Goal: Communication & Community: Ask a question

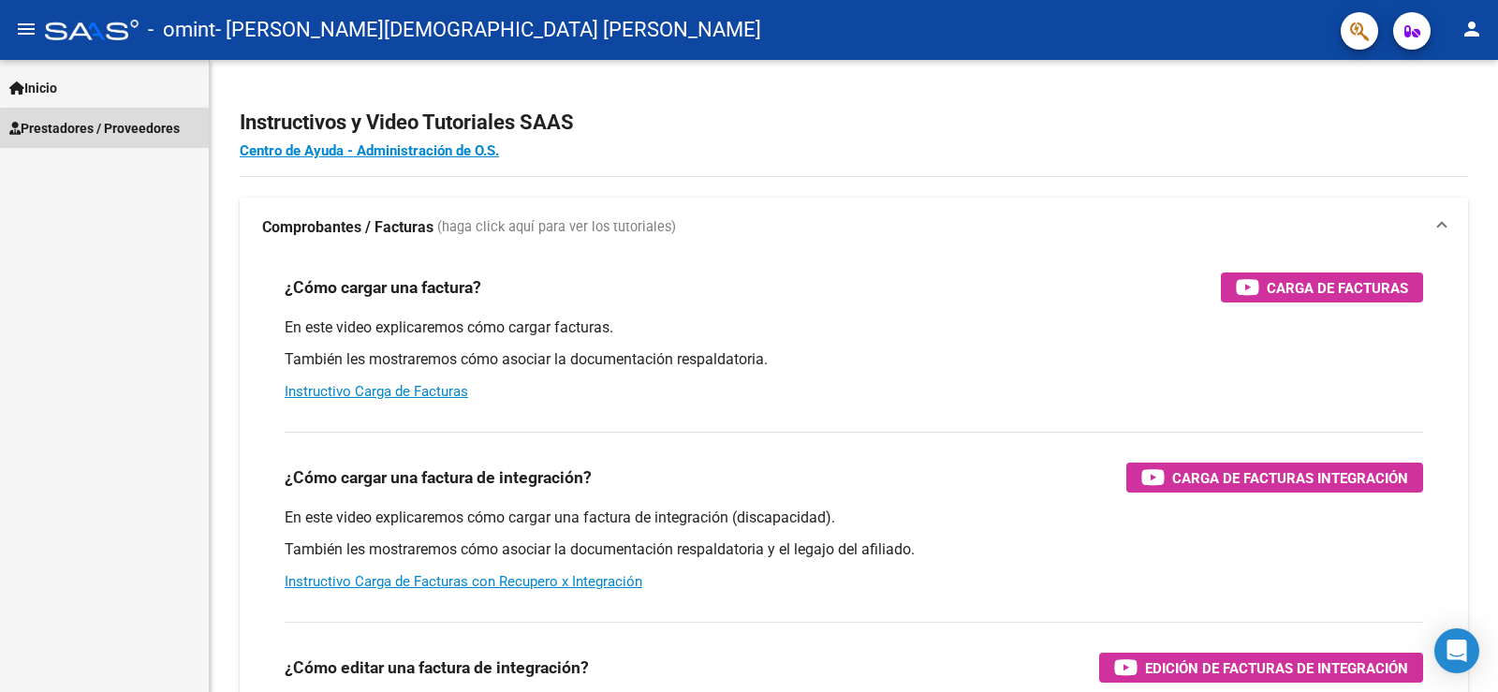
click at [122, 136] on span "Prestadores / Proveedores" at bounding box center [94, 128] width 170 height 21
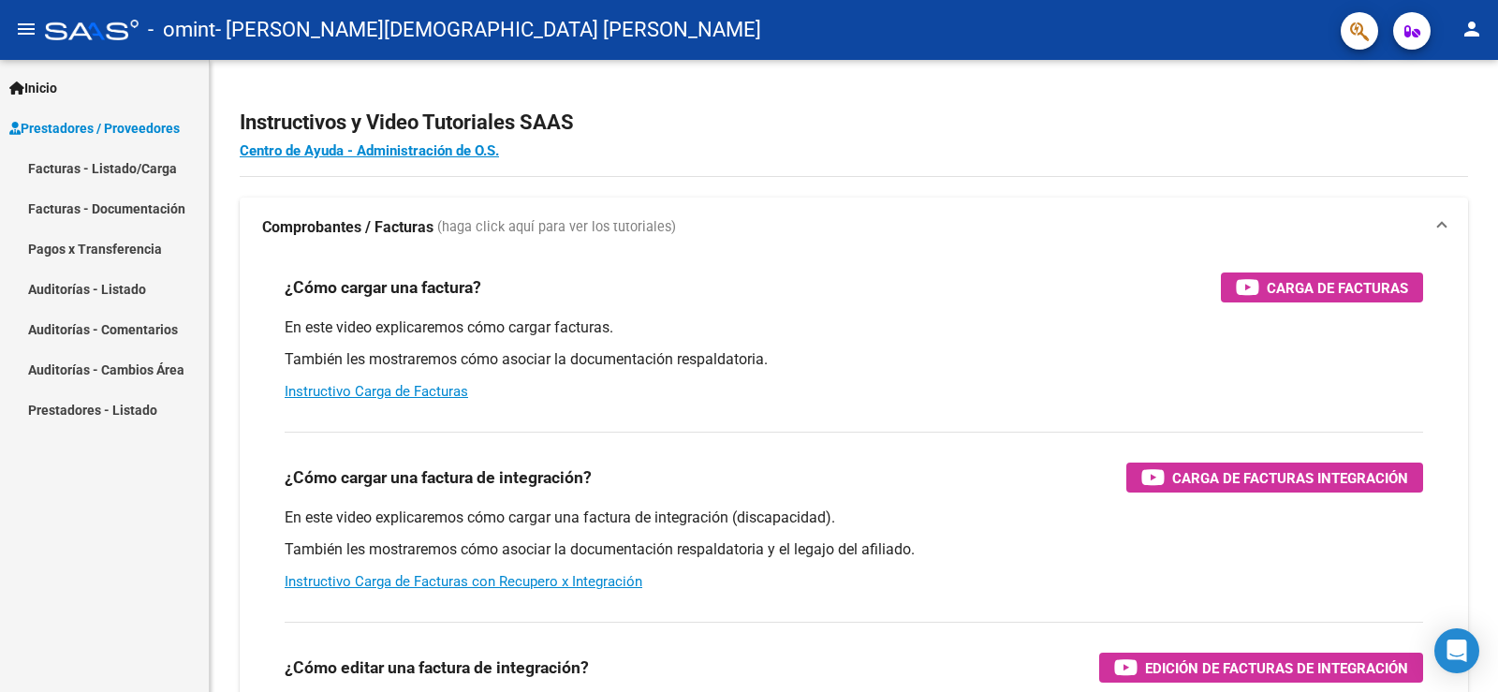
click at [125, 171] on link "Facturas - Listado/Carga" at bounding box center [104, 168] width 209 height 40
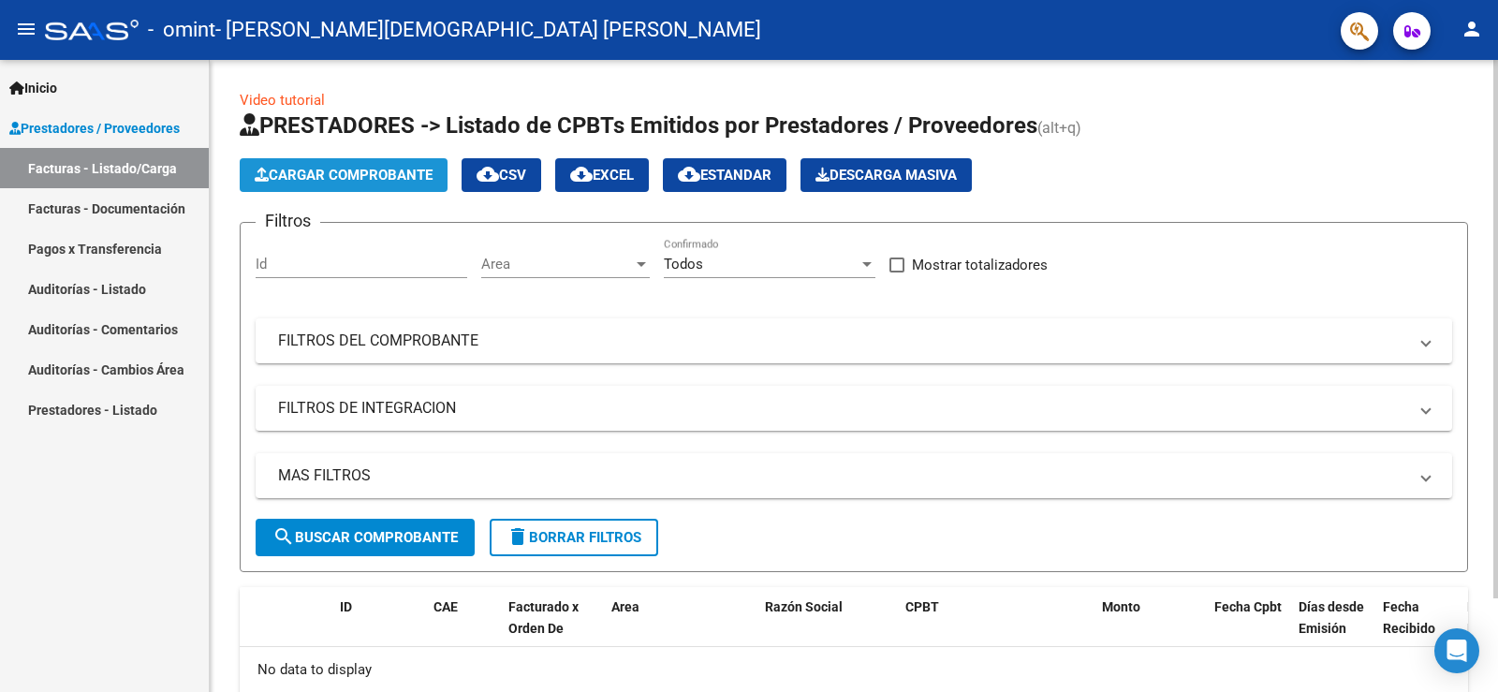
click at [365, 169] on span "Cargar Comprobante" at bounding box center [344, 175] width 178 height 17
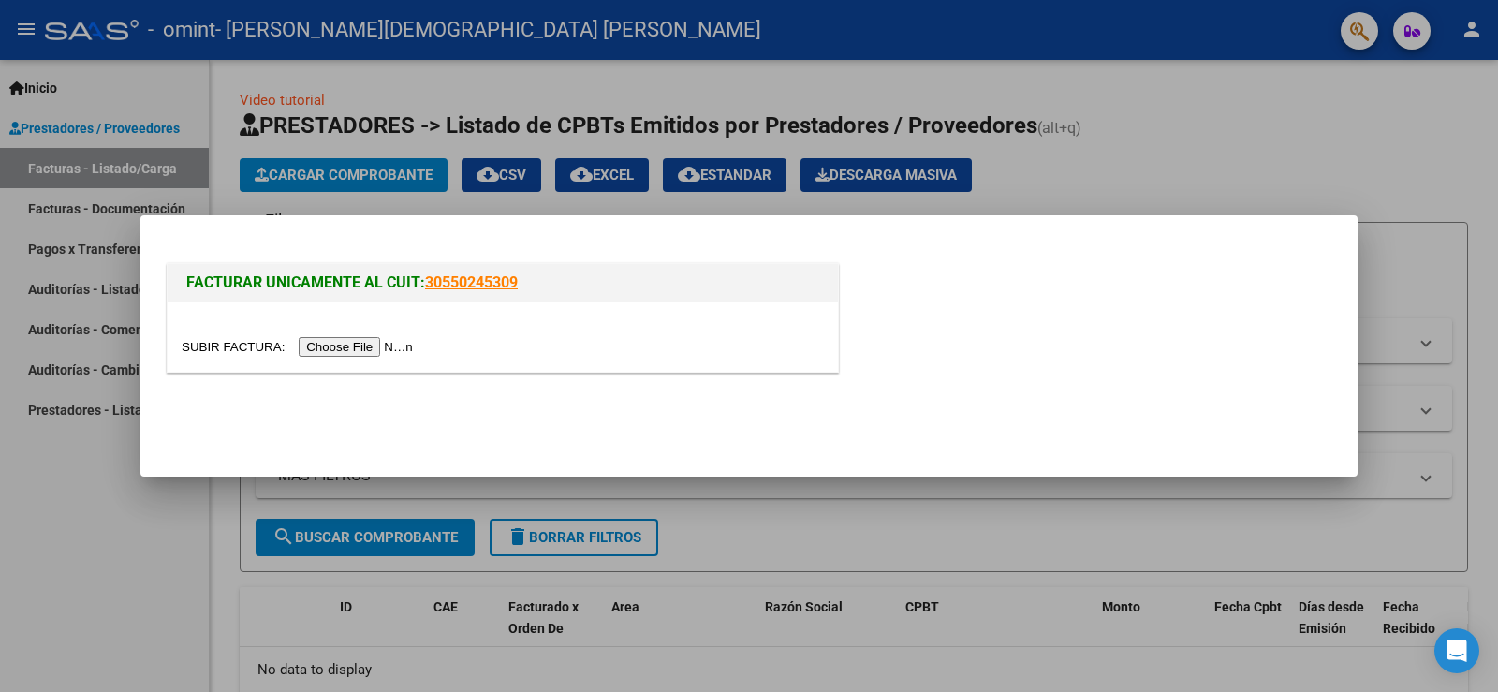
click at [340, 349] on input "file" at bounding box center [300, 347] width 237 height 20
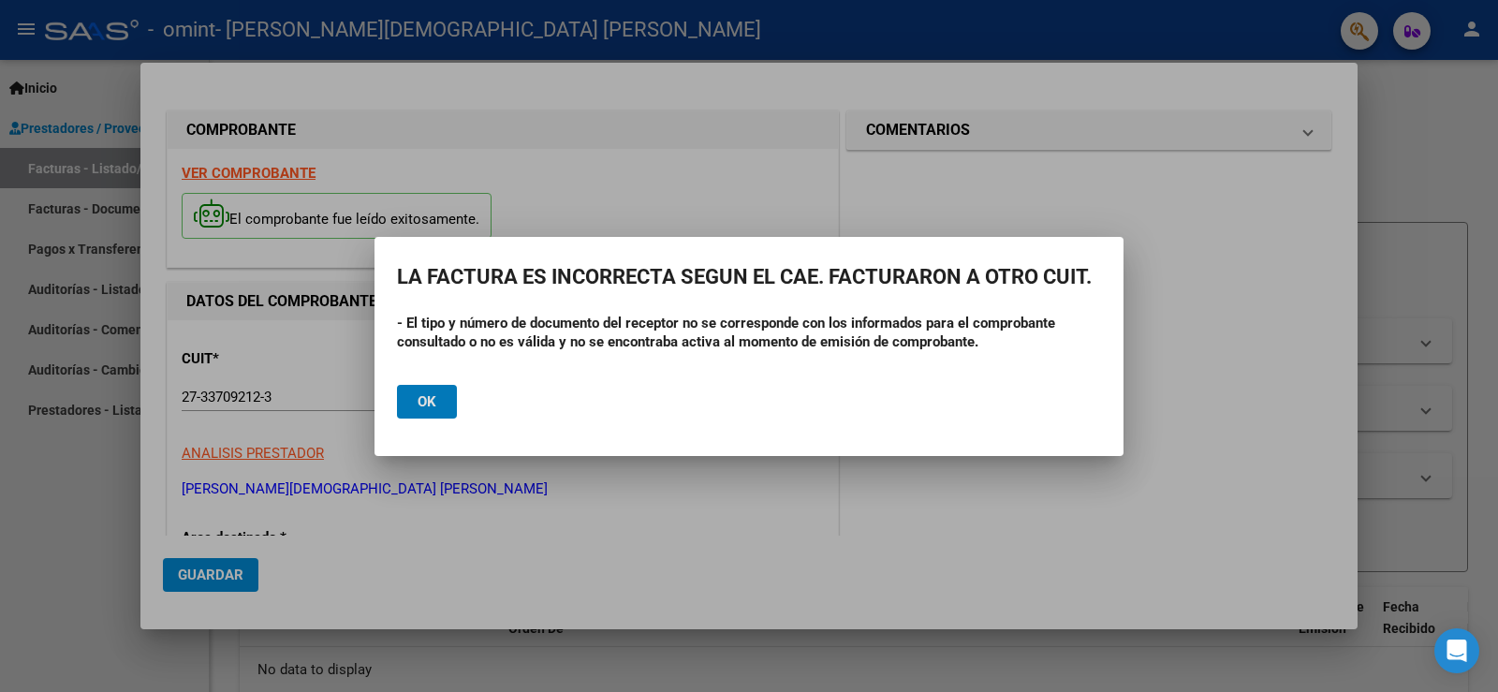
click at [421, 401] on span "Ok" at bounding box center [427, 401] width 19 height 17
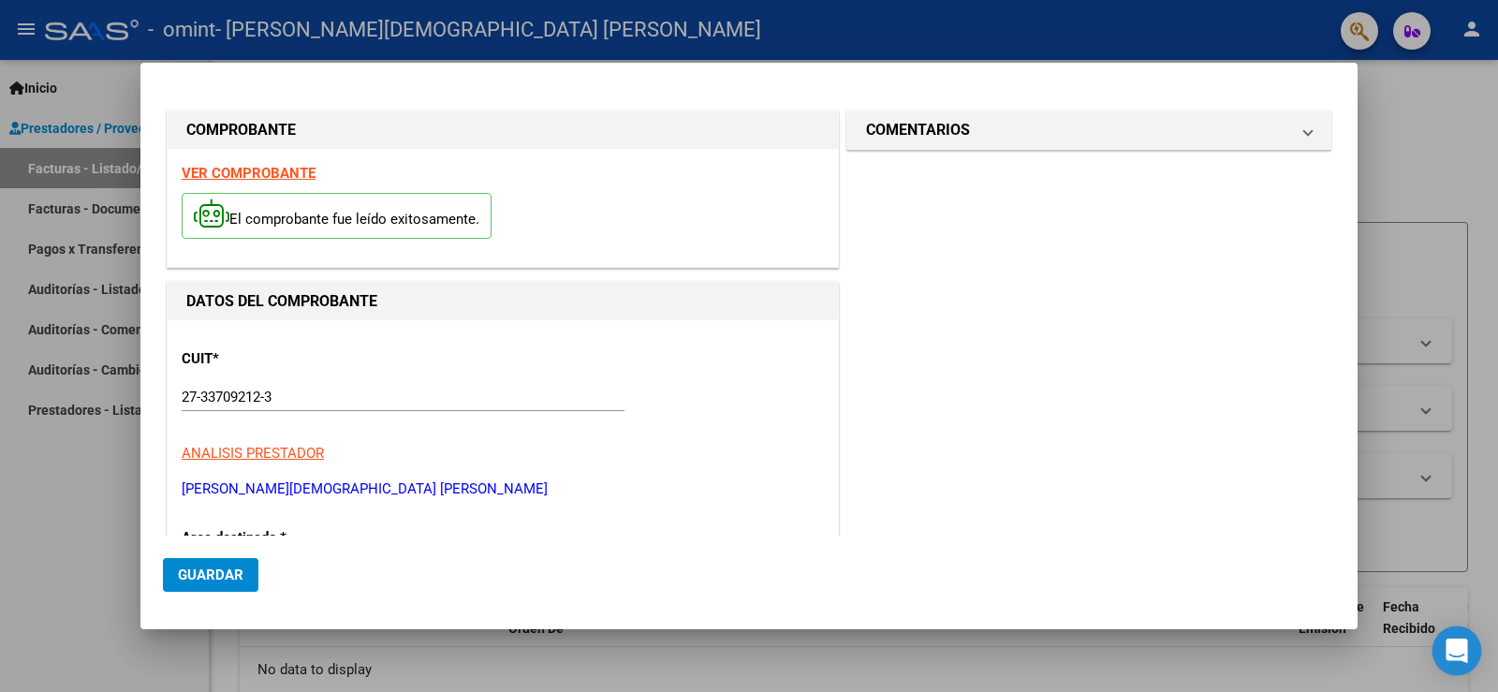
click at [1456, 646] on icon "Open Intercom Messenger" at bounding box center [1457, 651] width 22 height 24
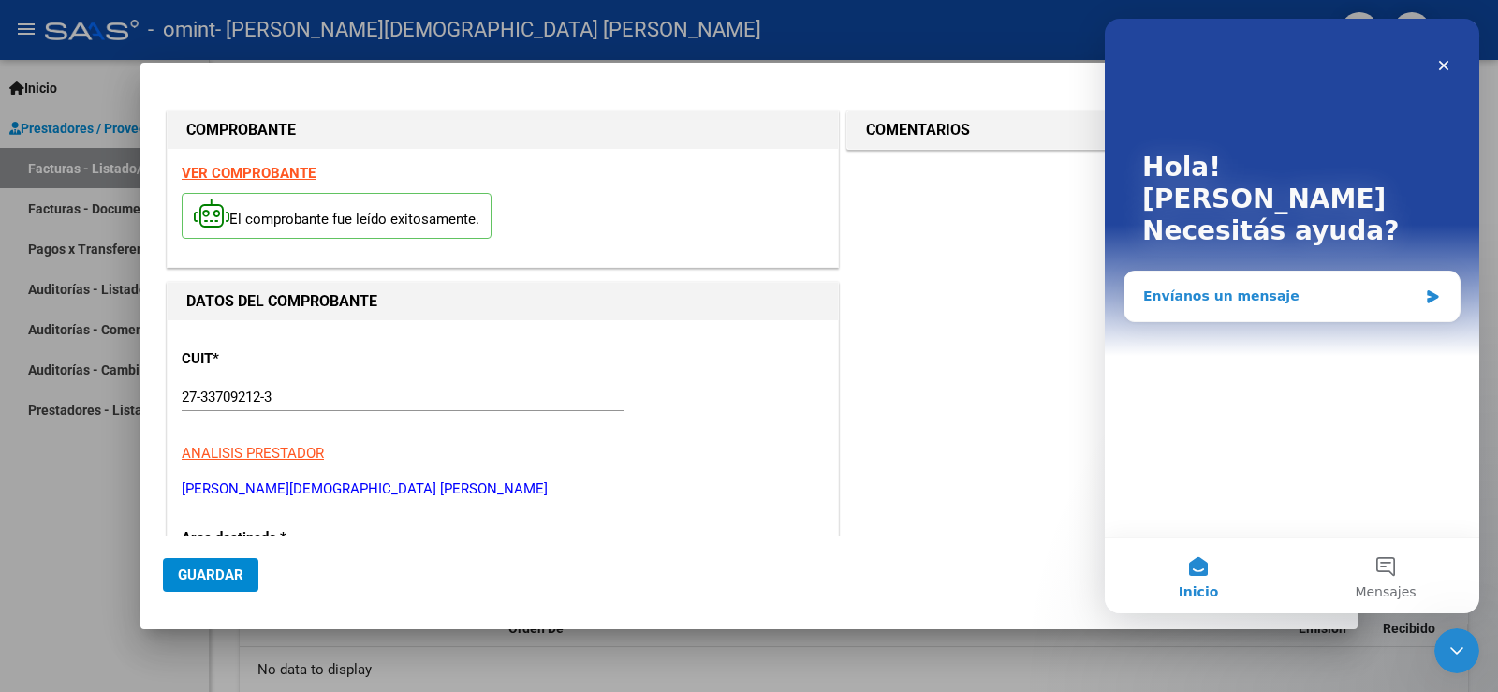
click at [1220, 287] on div "Envíanos un mensaje" at bounding box center [1281, 297] width 274 height 20
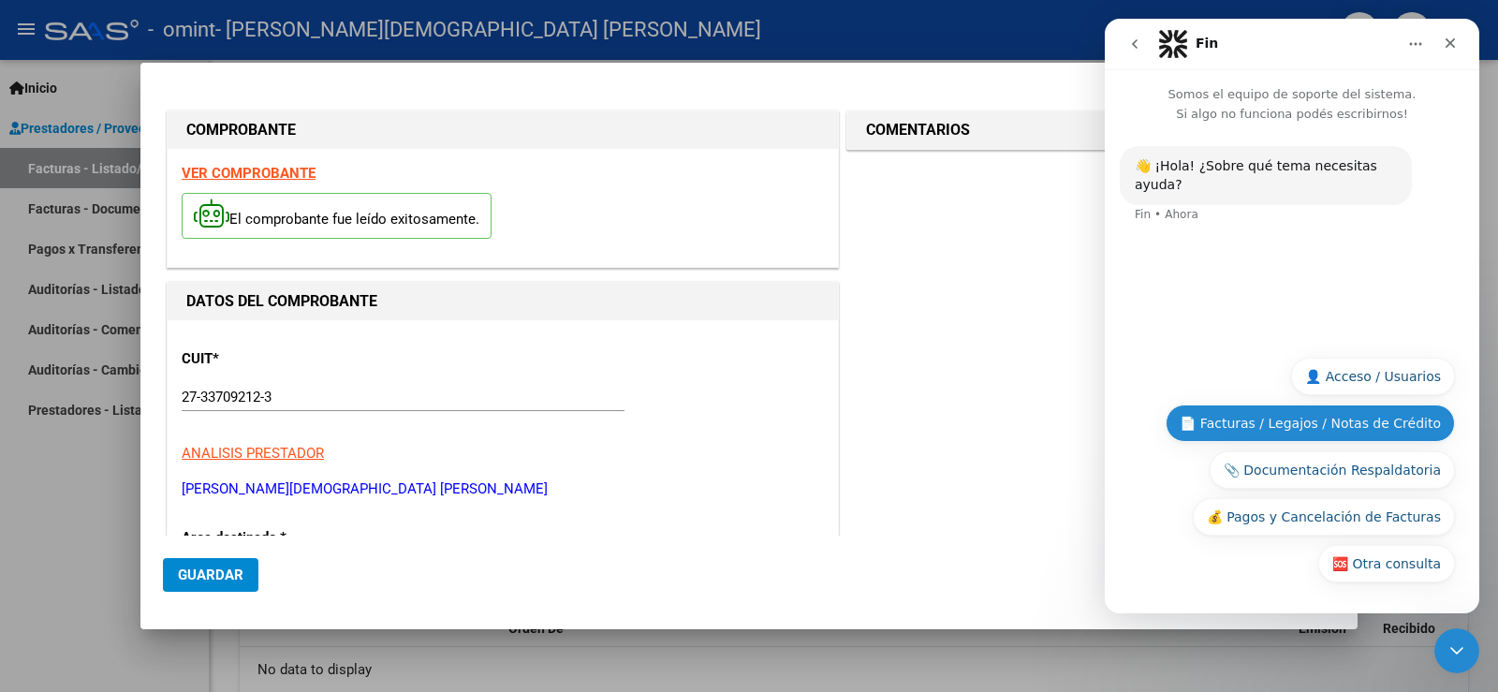
click at [1271, 426] on button "📄 Facturas / Legajos / Notas de Crédito" at bounding box center [1310, 423] width 289 height 37
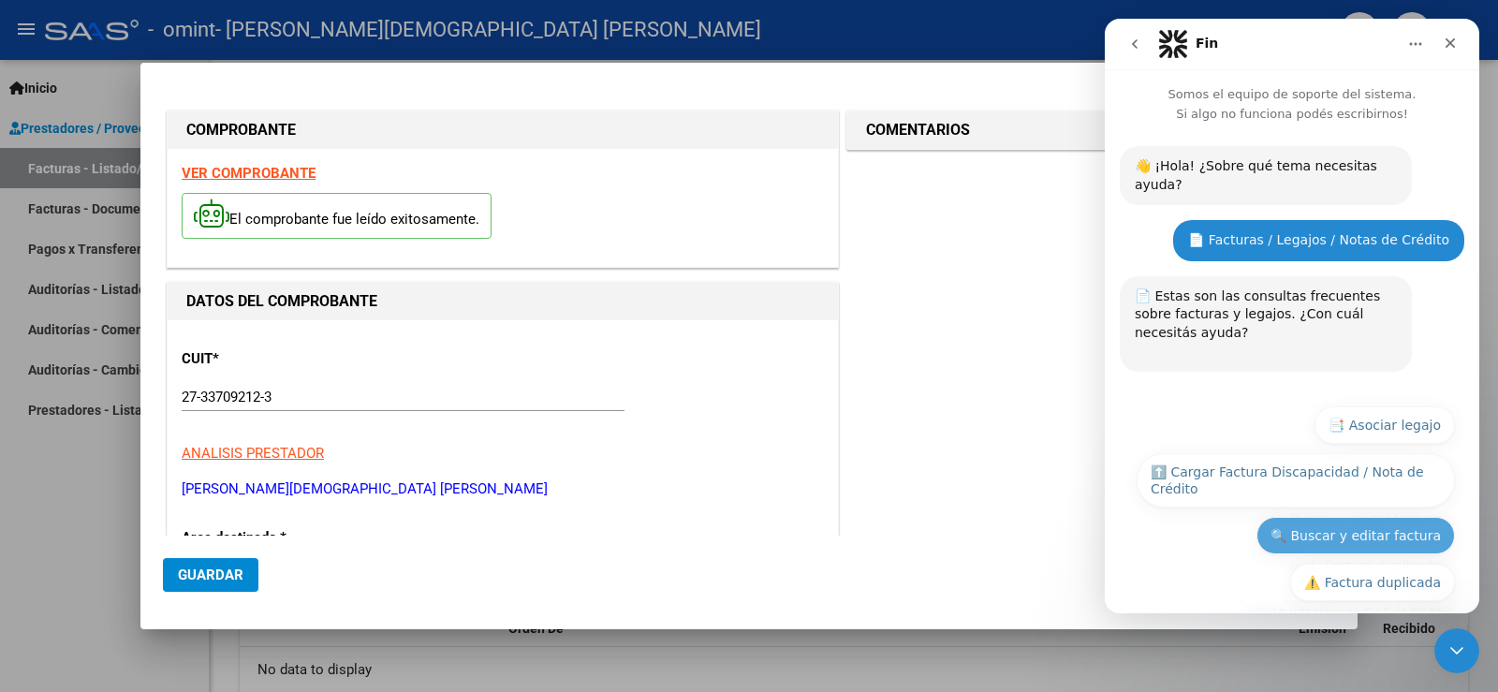
scroll to position [235, 0]
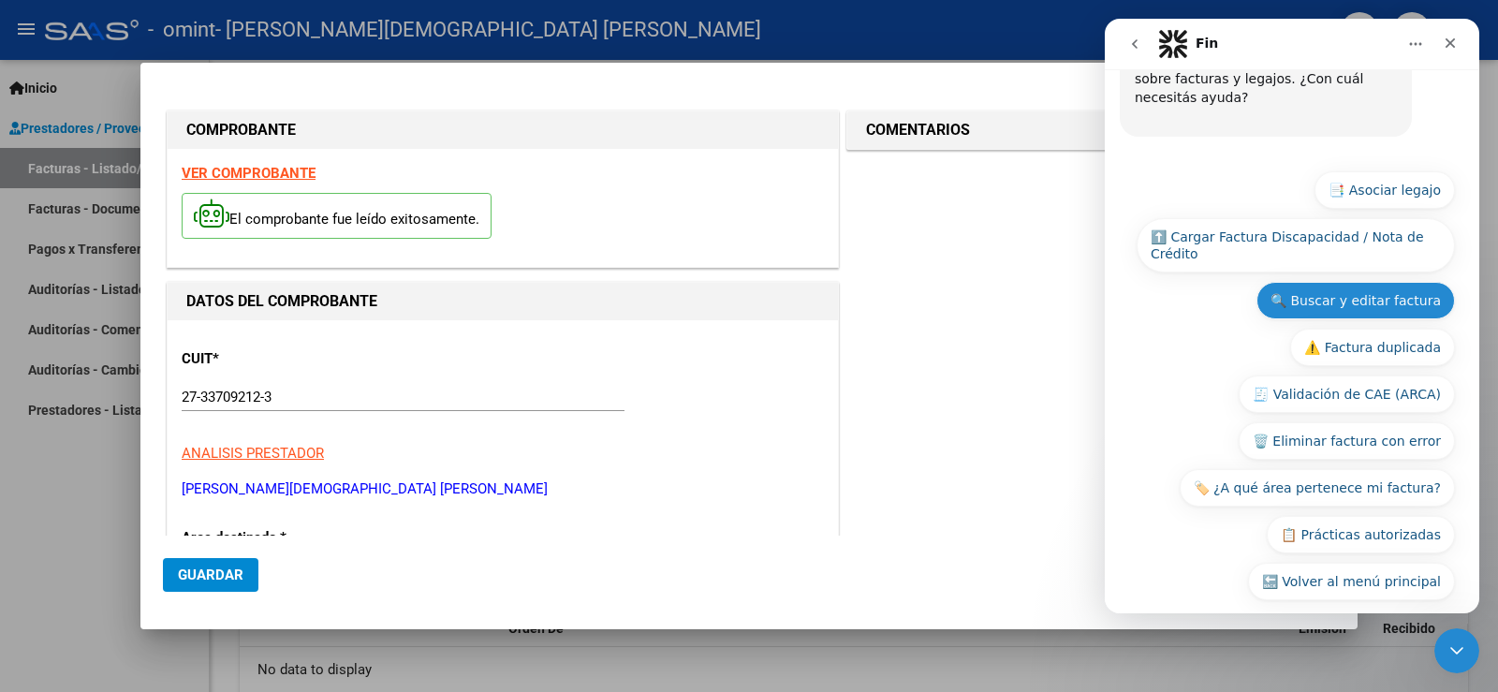
click at [1357, 290] on button "🔍 Buscar y editar factura" at bounding box center [1356, 300] width 199 height 37
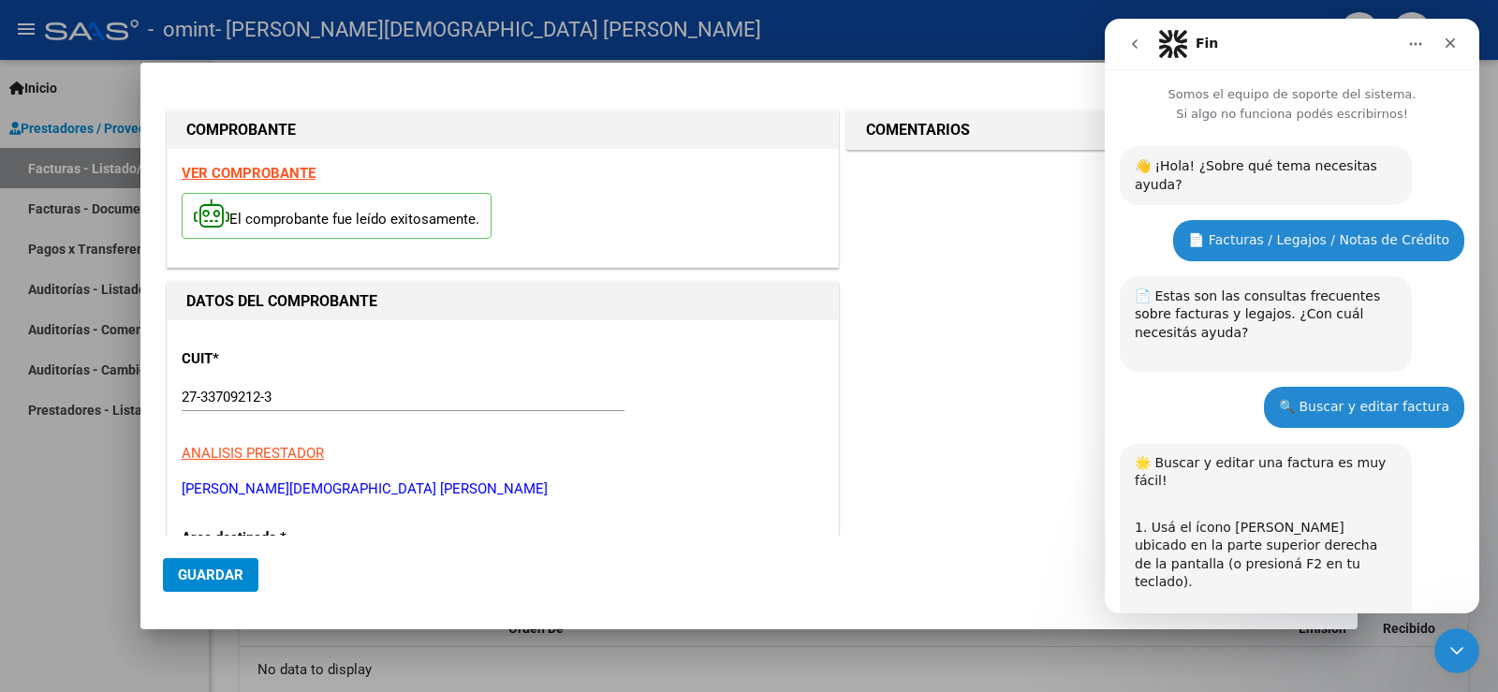
scroll to position [714, 0]
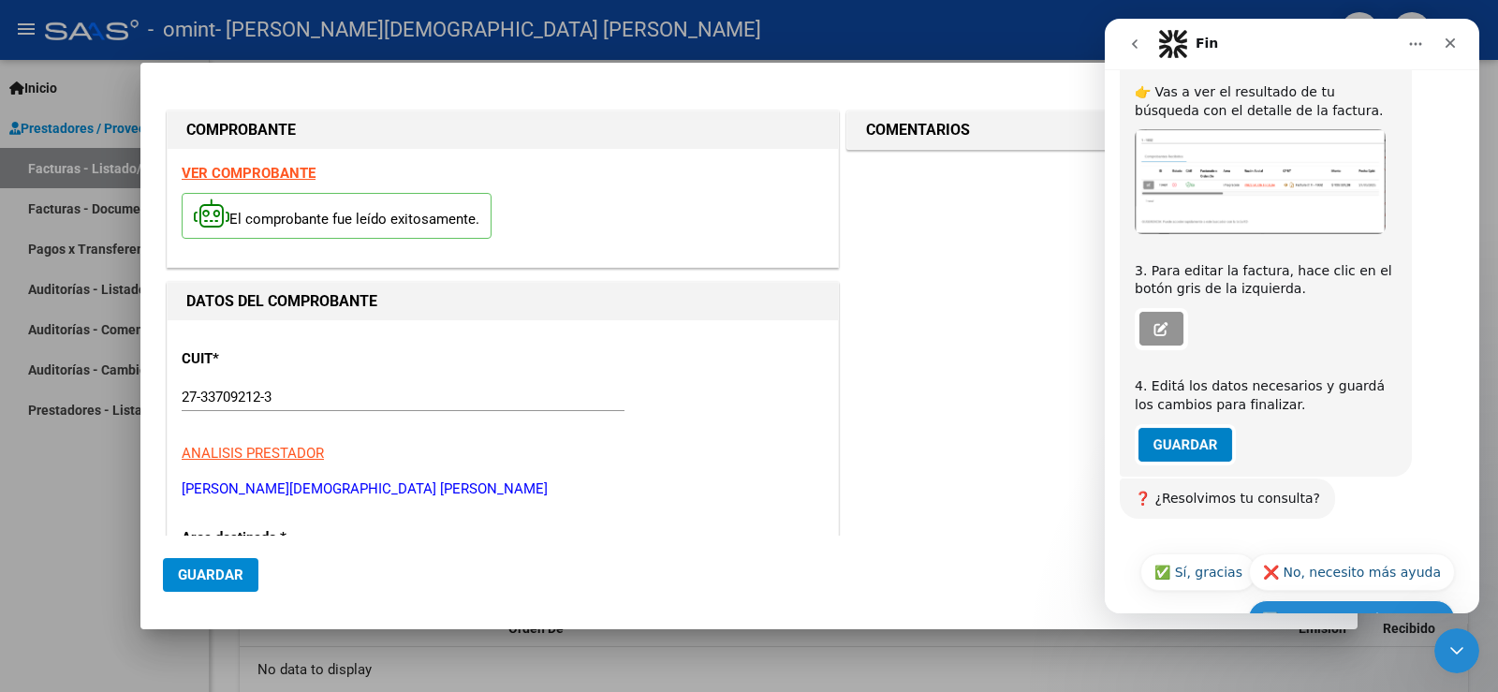
click at [1322, 600] on button "🔙 Volver al menú principal" at bounding box center [1351, 618] width 207 height 37
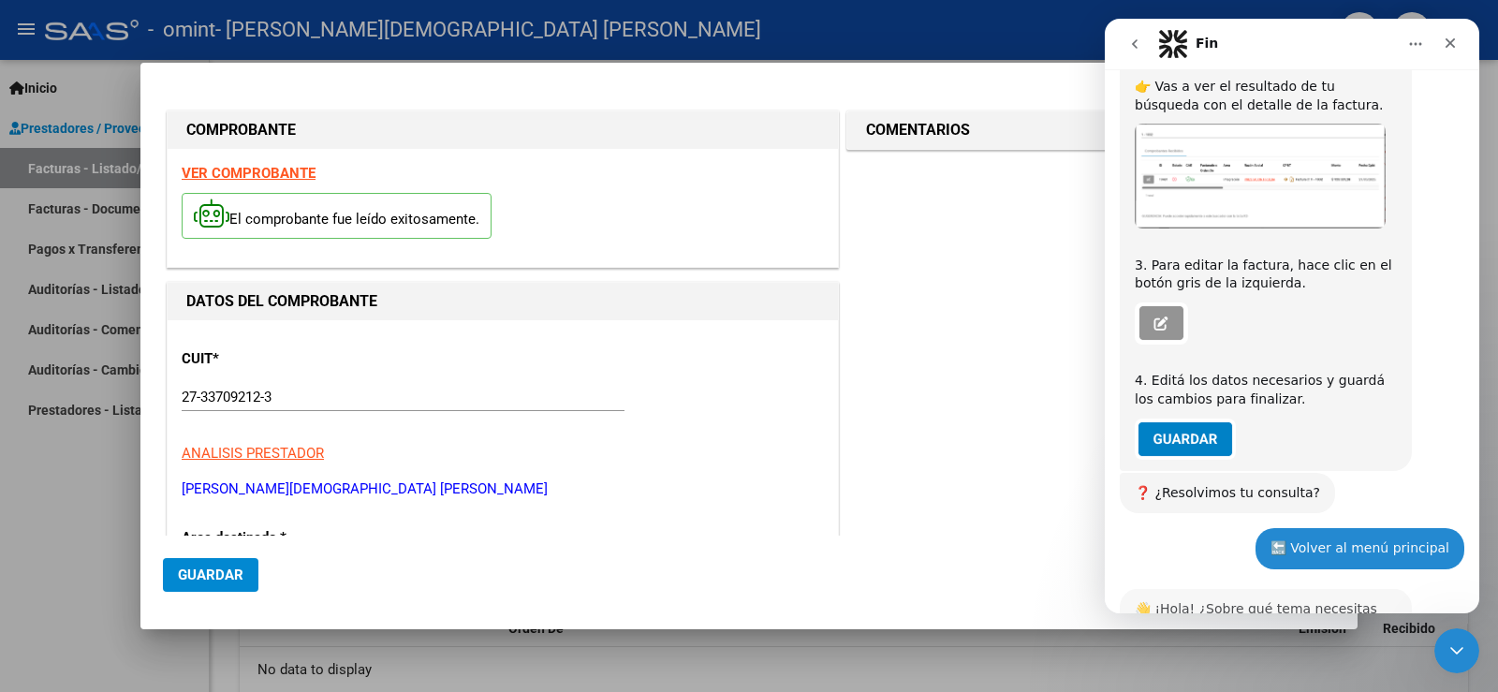
scroll to position [967, 0]
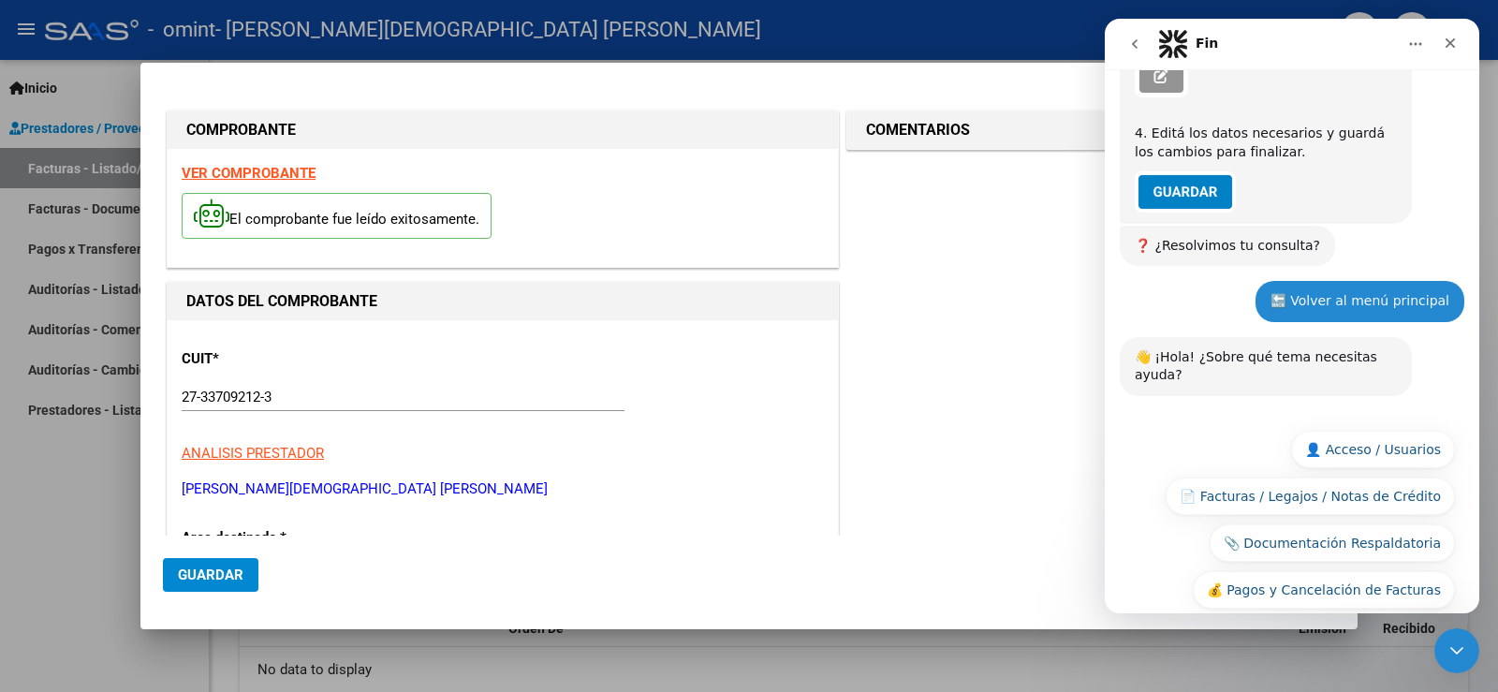
click at [1394, 618] on button "🆘 Otra consulta" at bounding box center [1387, 636] width 137 height 37
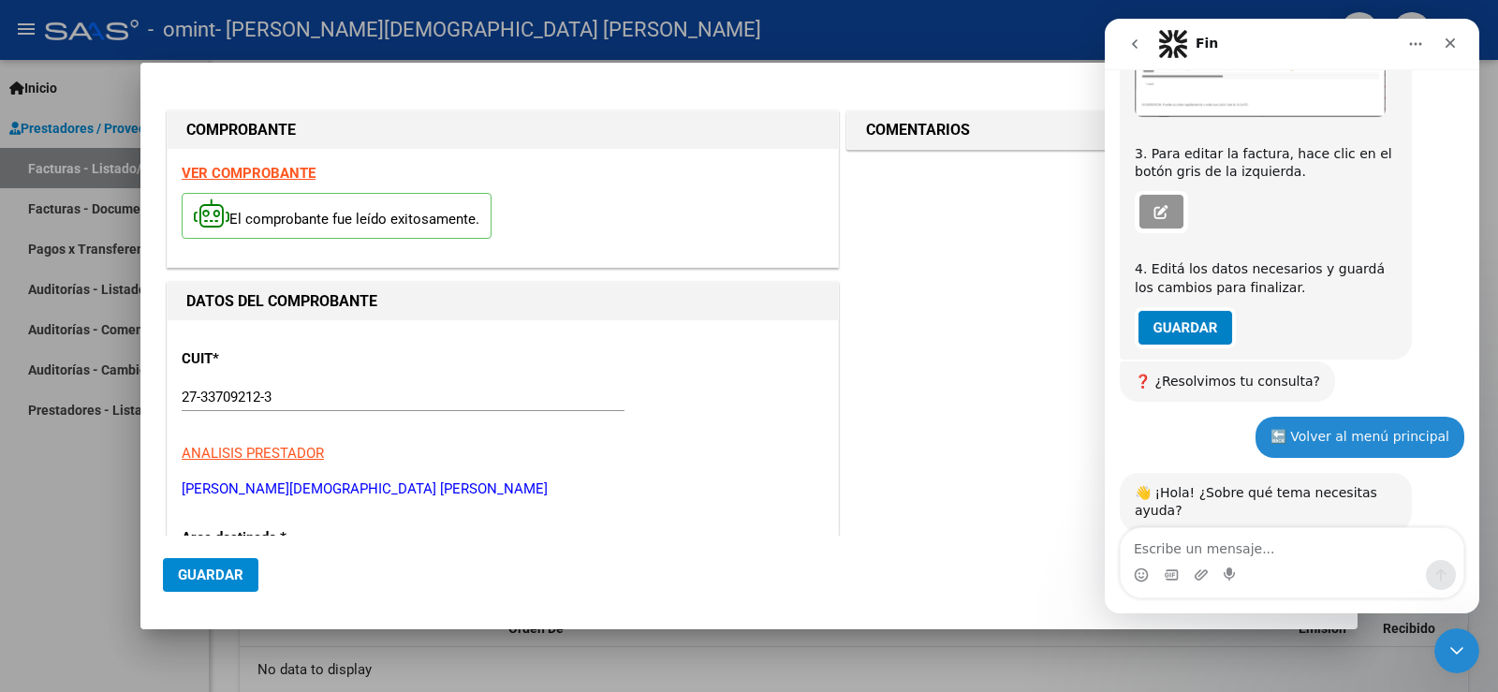
scroll to position [1010, 0]
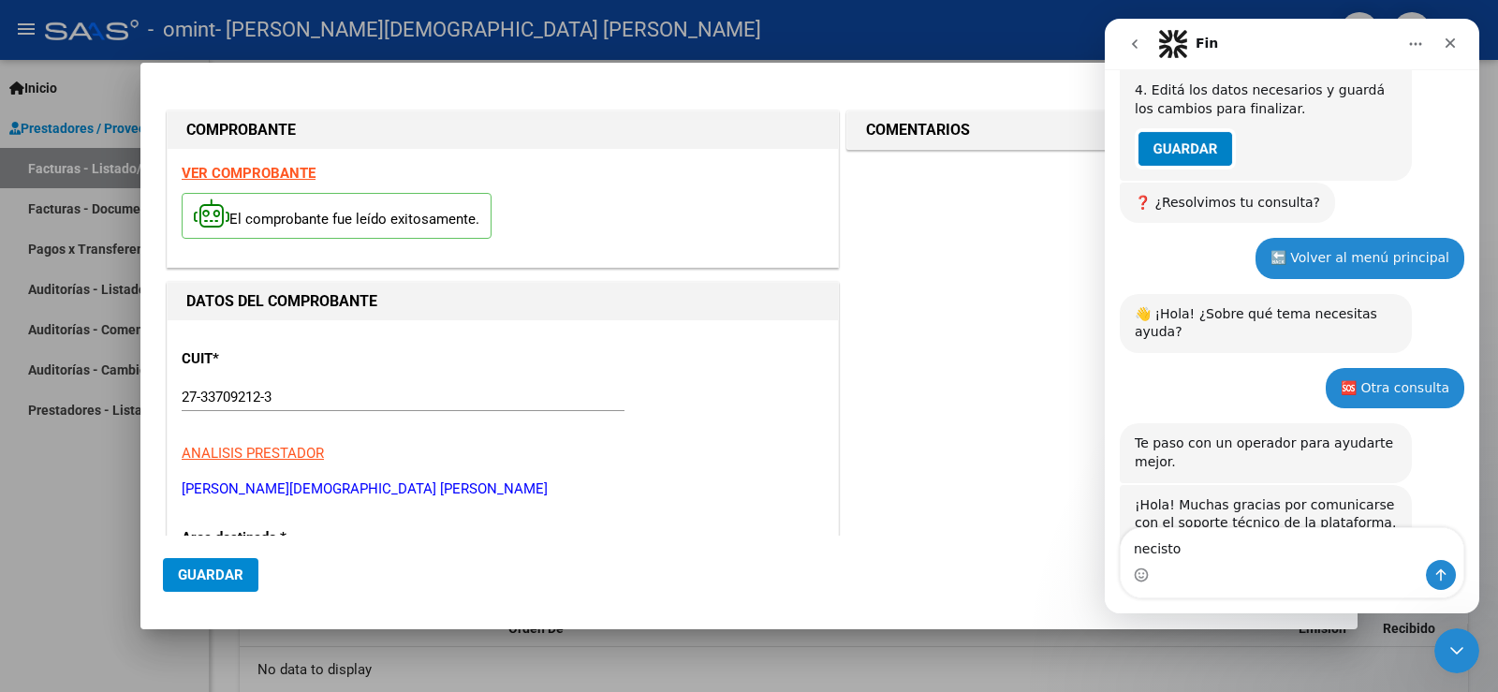
drag, startPoint x: 1170, startPoint y: 545, endPoint x: 1191, endPoint y: 575, distance: 36.9
click at [1191, 575] on div "Intercom Messenger" at bounding box center [1292, 575] width 343 height 30
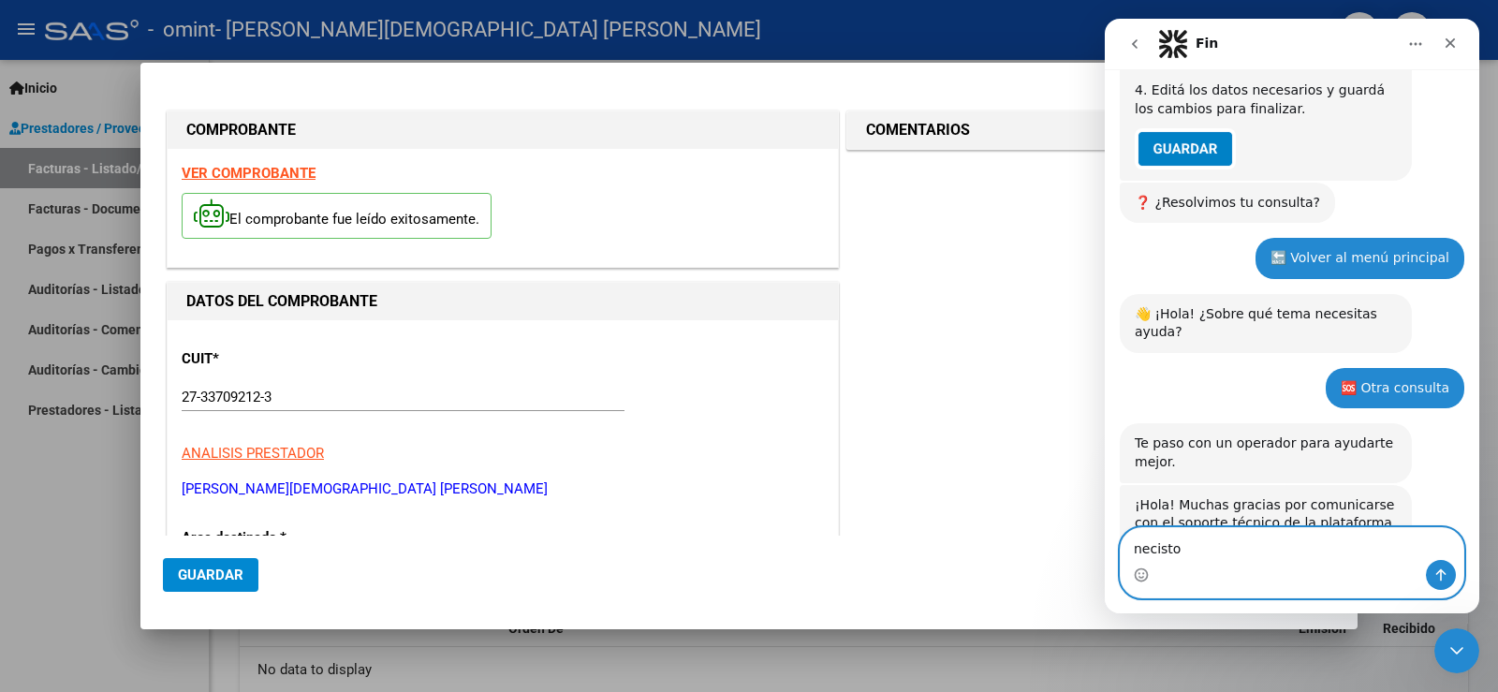
click at [1162, 550] on textarea "necisto" at bounding box center [1292, 544] width 343 height 32
click at [1209, 552] on textarea "necesito" at bounding box center [1292, 544] width 343 height 32
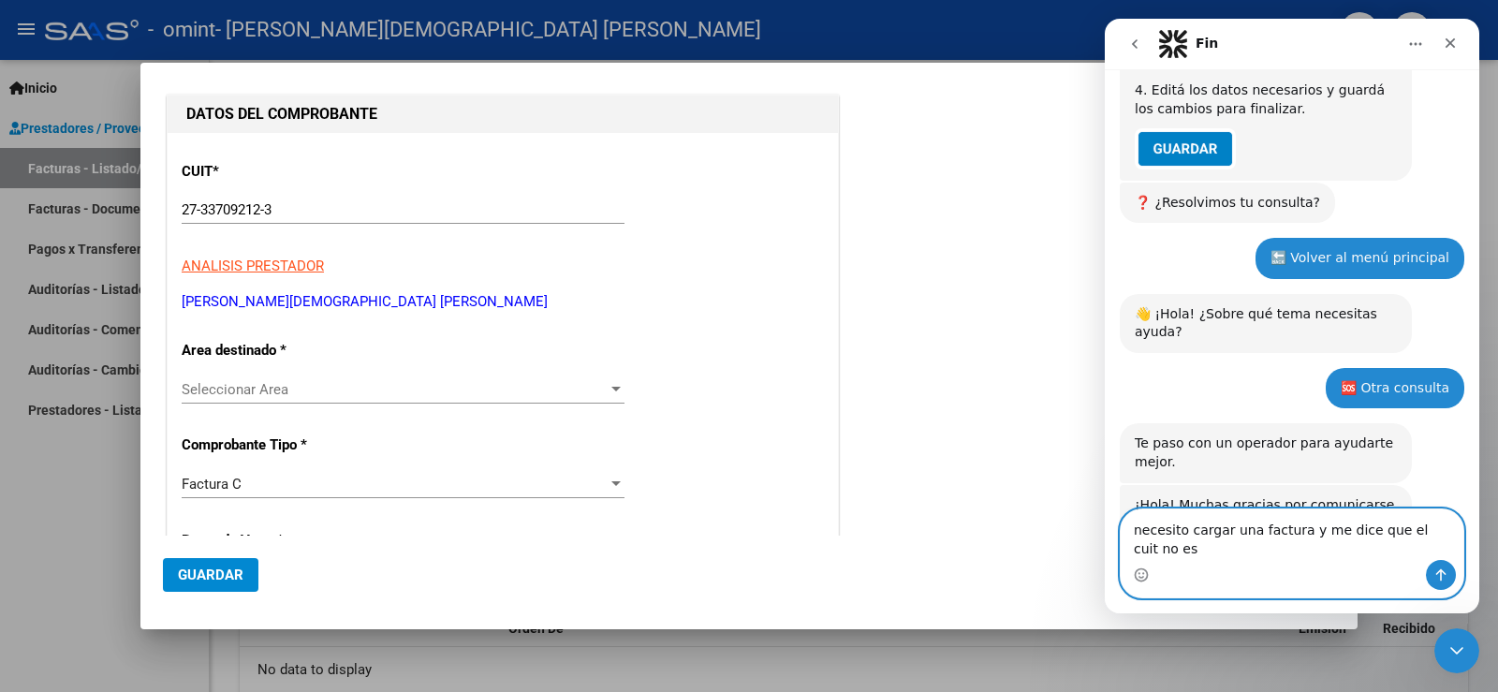
type textarea "necesito cargar una factura y me dice que el cuit no es"
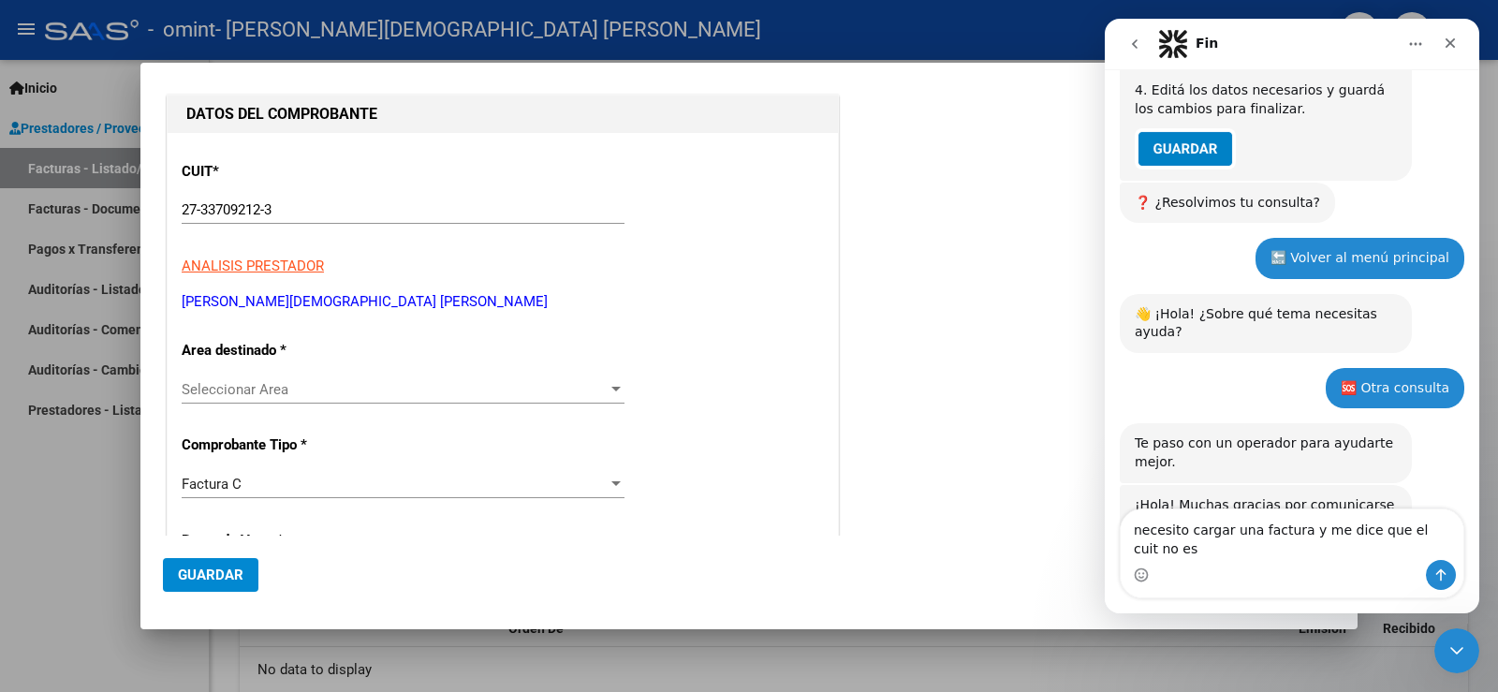
click at [216, 576] on span "Guardar" at bounding box center [211, 575] width 66 height 17
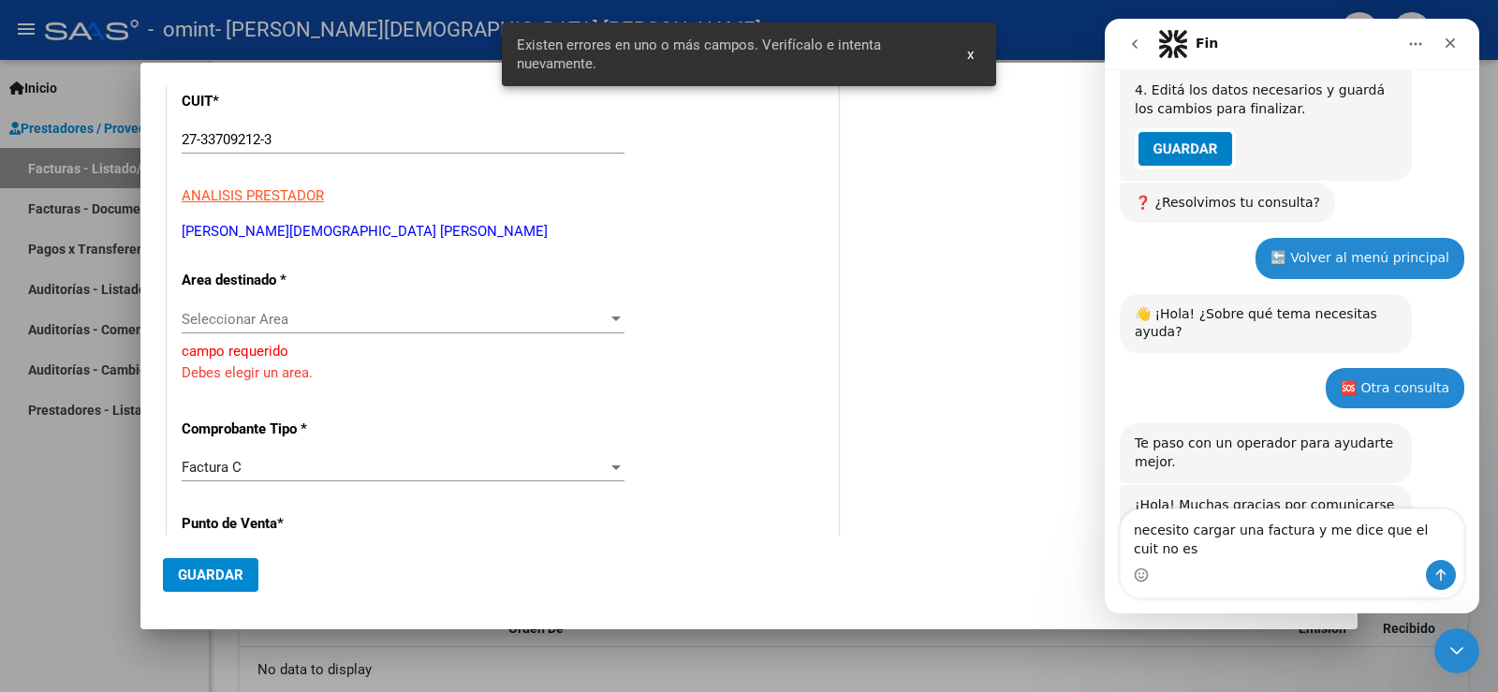
scroll to position [0, 0]
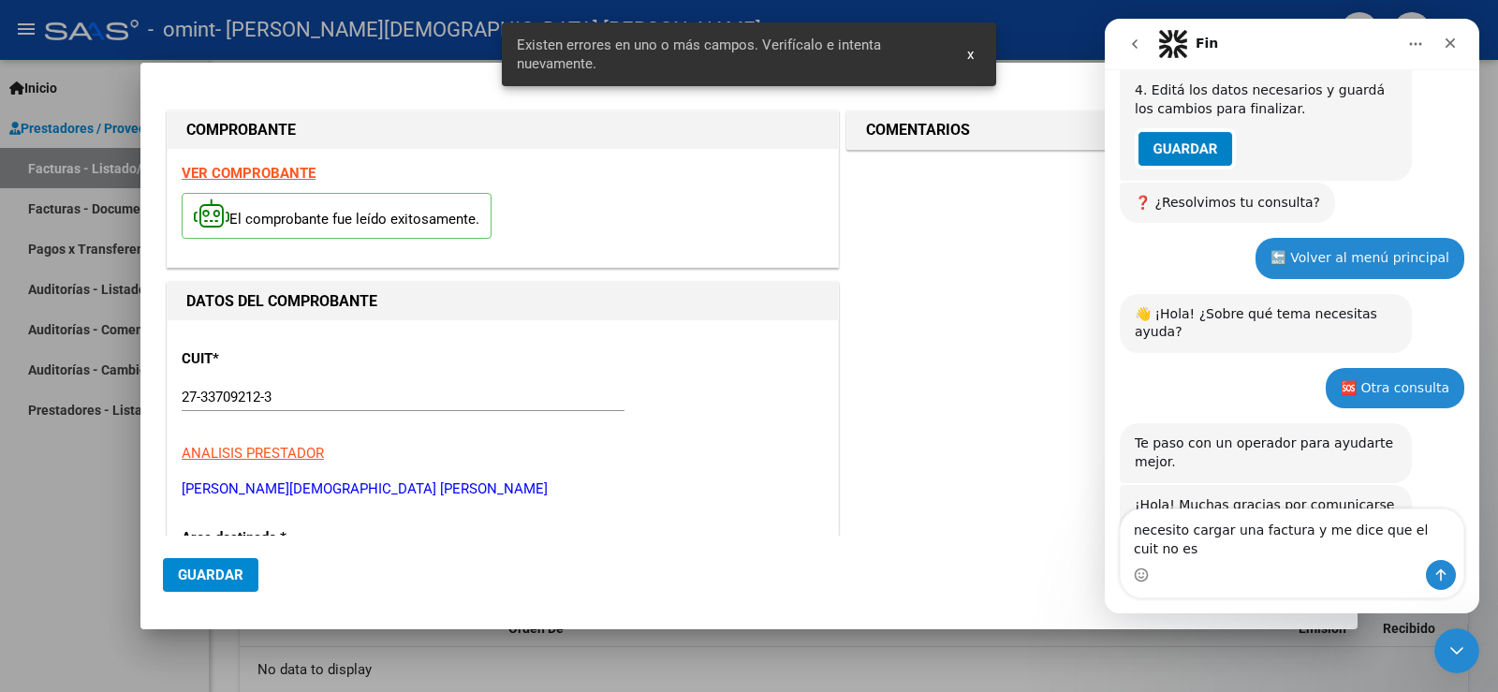
click at [265, 176] on strong "VER COMPROBANTE" at bounding box center [249, 173] width 134 height 17
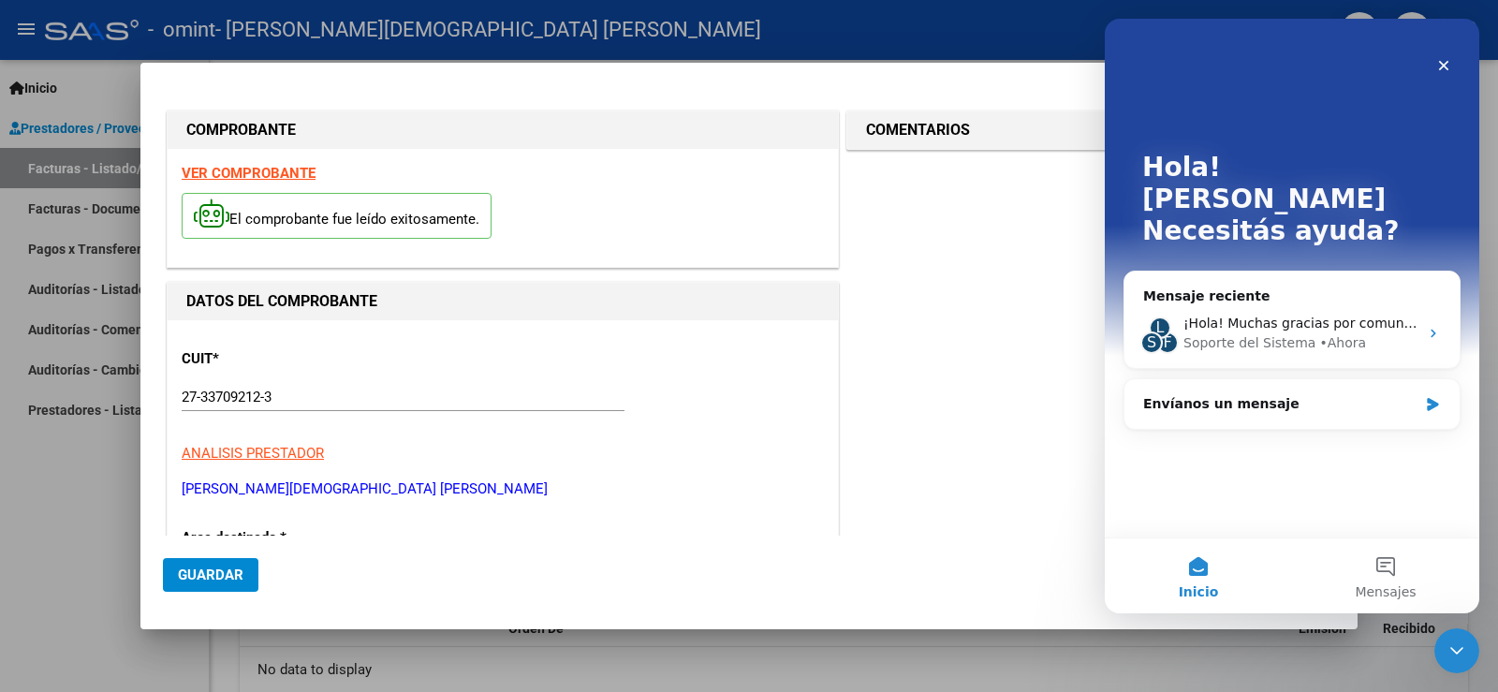
click at [93, 500] on div at bounding box center [749, 346] width 1498 height 692
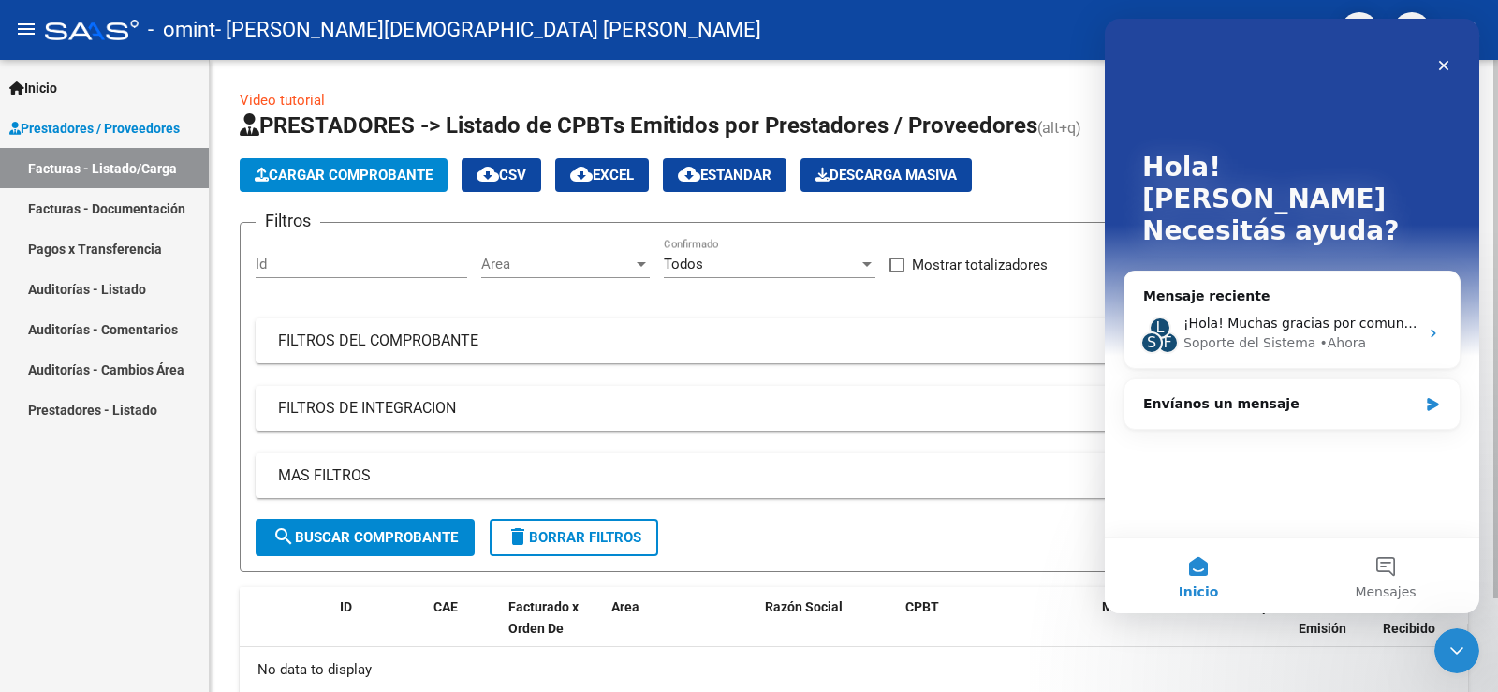
click at [376, 182] on span "Cargar Comprobante" at bounding box center [344, 175] width 178 height 17
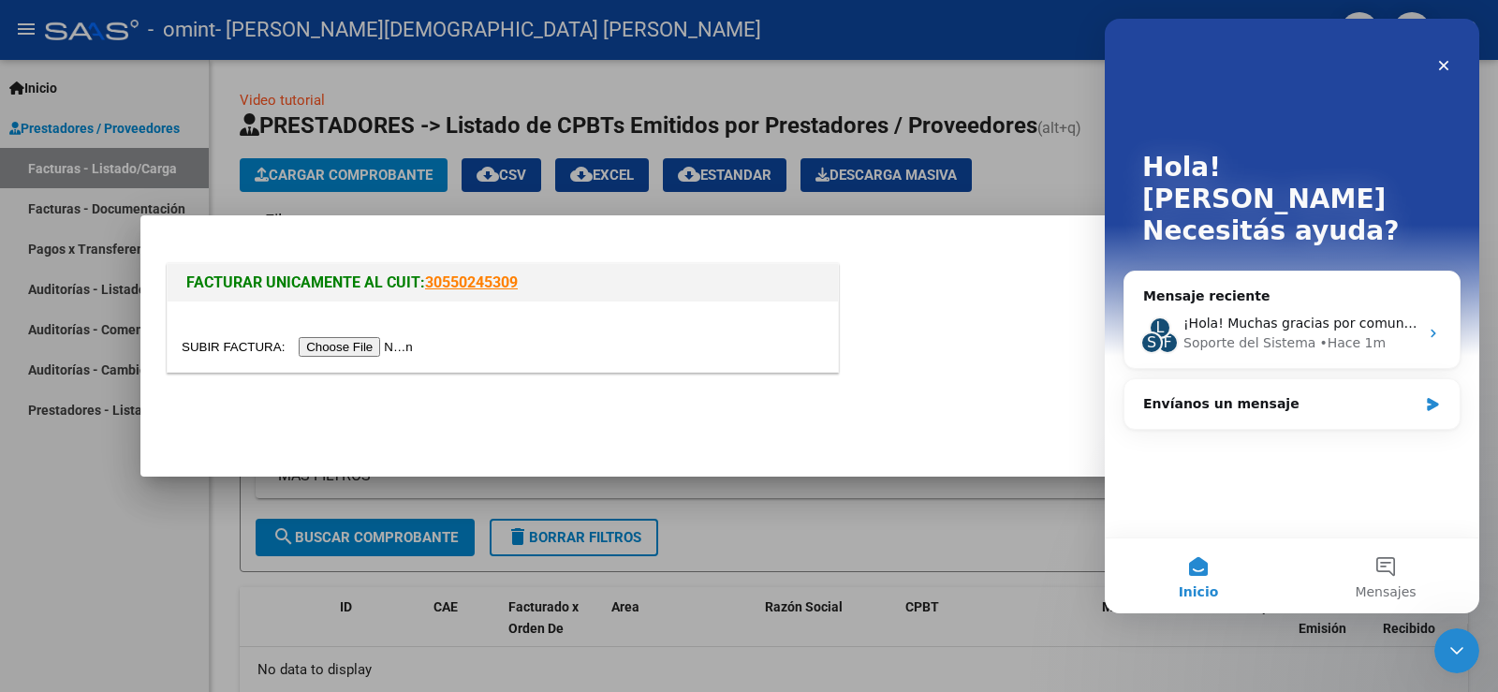
click at [372, 349] on input "file" at bounding box center [300, 347] width 237 height 20
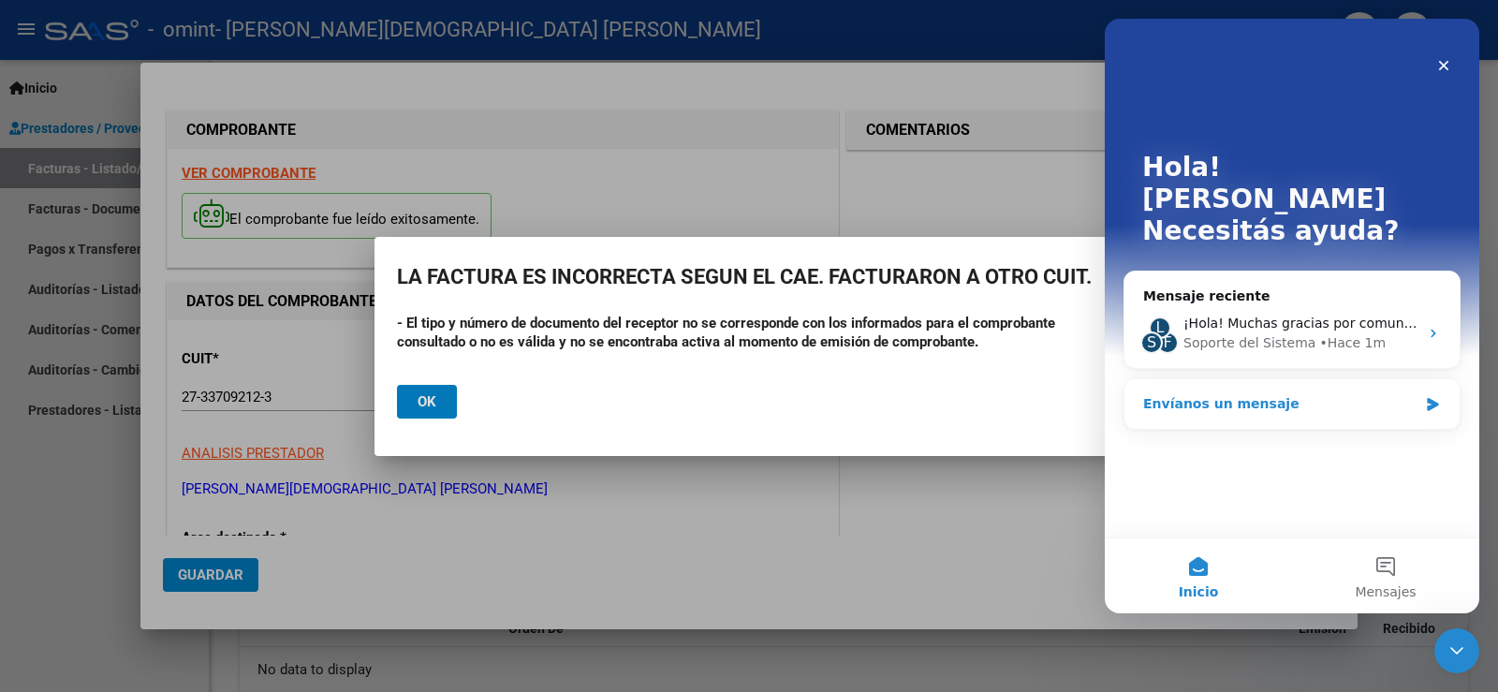
click at [1263, 387] on div "Envíanos un mensaje" at bounding box center [1292, 404] width 335 height 50
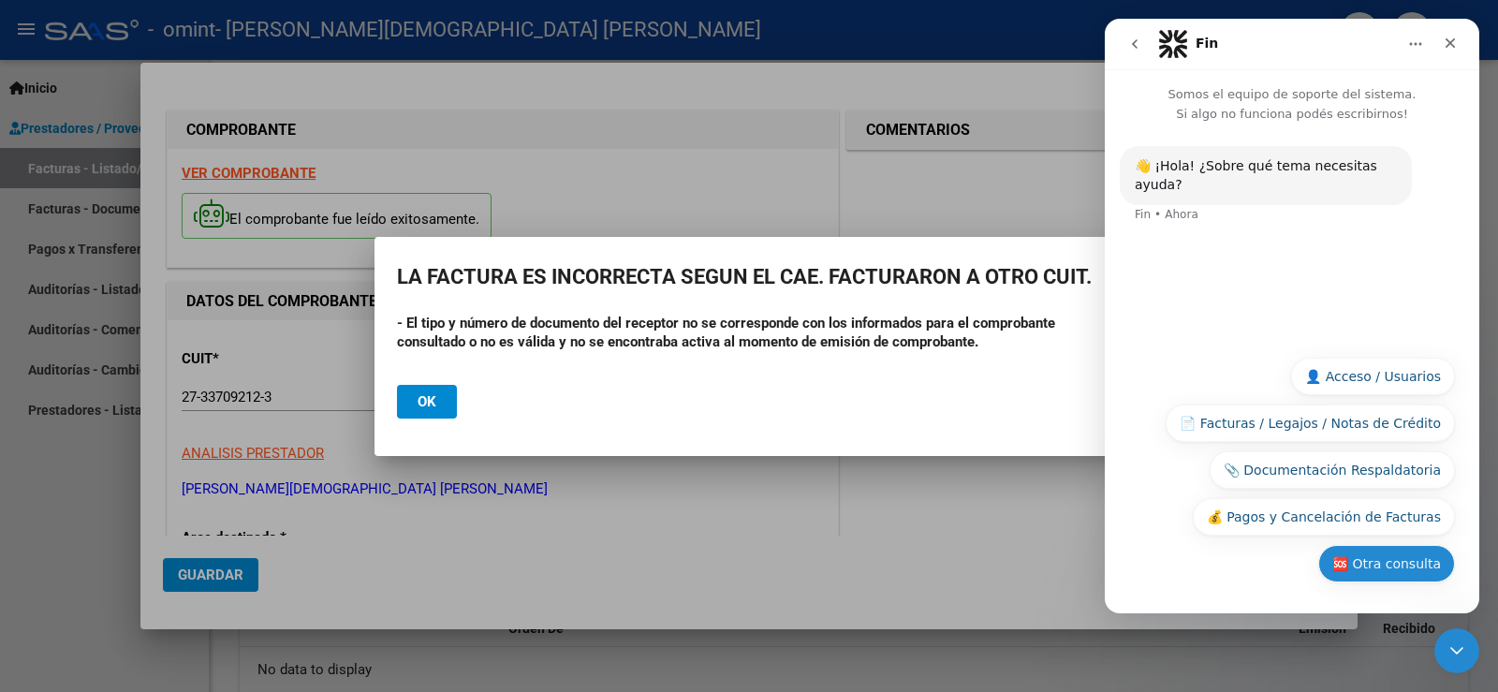
click at [1424, 574] on button "🆘 Otra consulta" at bounding box center [1387, 563] width 137 height 37
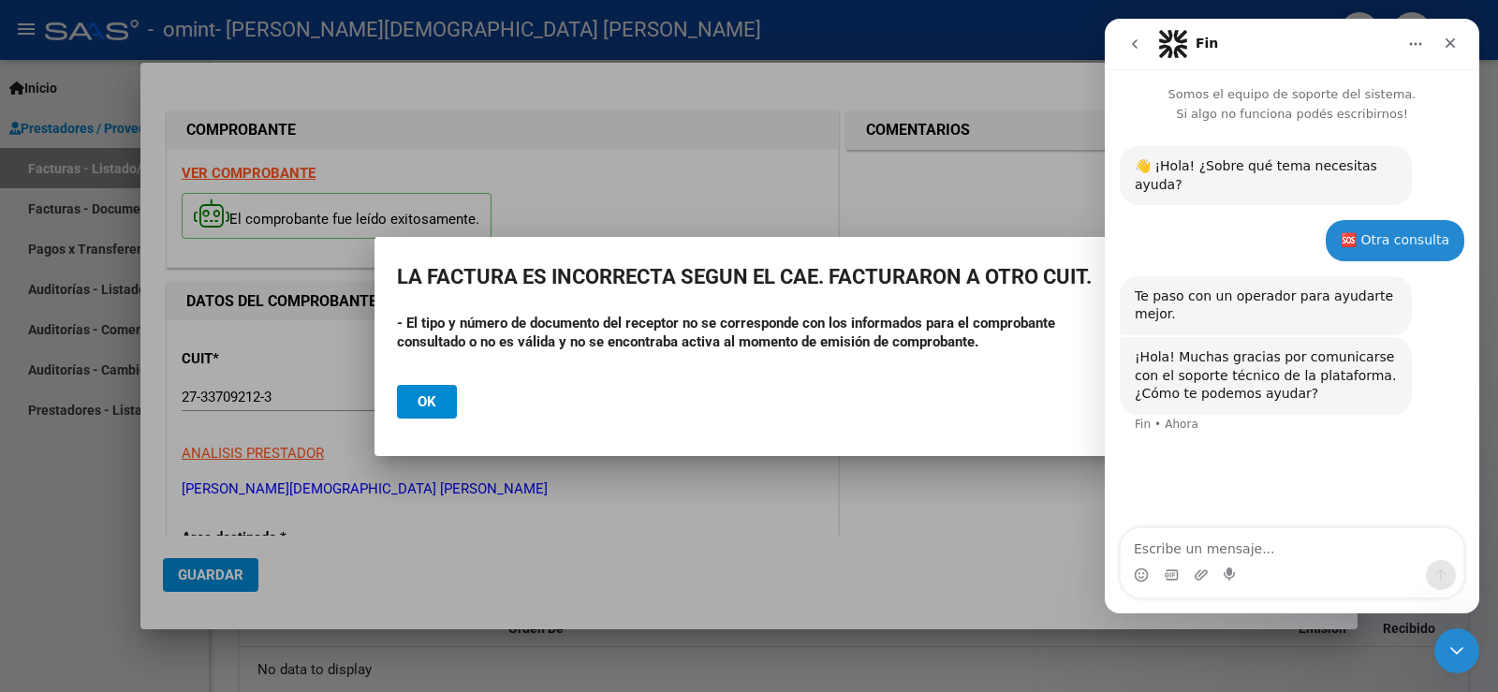
click at [1194, 557] on textarea "Escribe un mensaje..." at bounding box center [1292, 544] width 343 height 32
drag, startPoint x: 406, startPoint y: 322, endPoint x: 1004, endPoint y: 338, distance: 597.7
click at [1004, 338] on div "- El tipo y número de documento del receptor no se corresponde con los informad…" at bounding box center [749, 342] width 704 height 56
drag, startPoint x: 946, startPoint y: 369, endPoint x: 399, endPoint y: 322, distance: 548.9
click at [399, 322] on strong "- El tipo y número de documento del receptor no se corresponde con los informad…" at bounding box center [726, 333] width 658 height 36
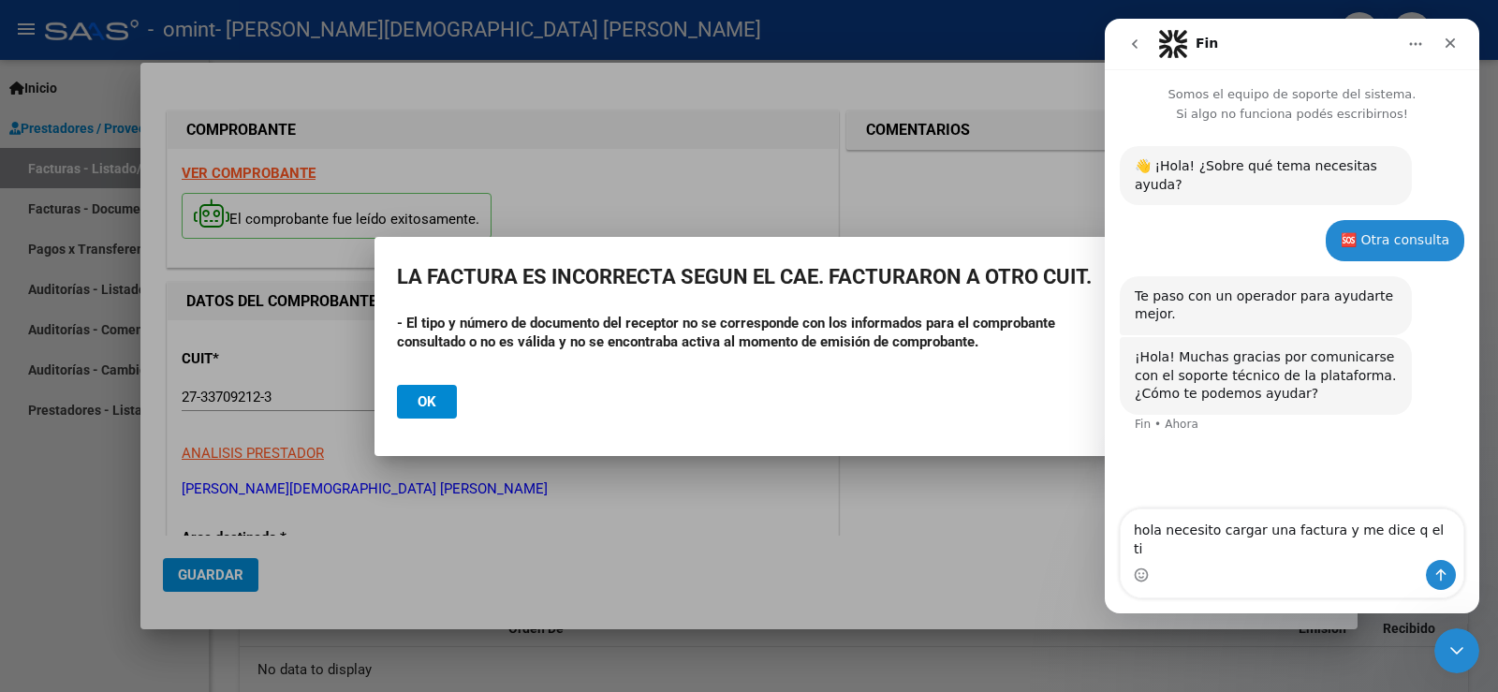
drag, startPoint x: 399, startPoint y: 322, endPoint x: 1046, endPoint y: 358, distance: 648.1
click at [1046, 358] on div "- El tipo y número de documento del receptor no se corresponde con los informad…" at bounding box center [749, 342] width 704 height 56
drag, startPoint x: 815, startPoint y: 372, endPoint x: 789, endPoint y: 371, distance: 26.2
click at [810, 371] on mat-dialog-actions "Ok" at bounding box center [749, 402] width 704 height 64
drag, startPoint x: 407, startPoint y: 323, endPoint x: 1054, endPoint y: 361, distance: 647.3
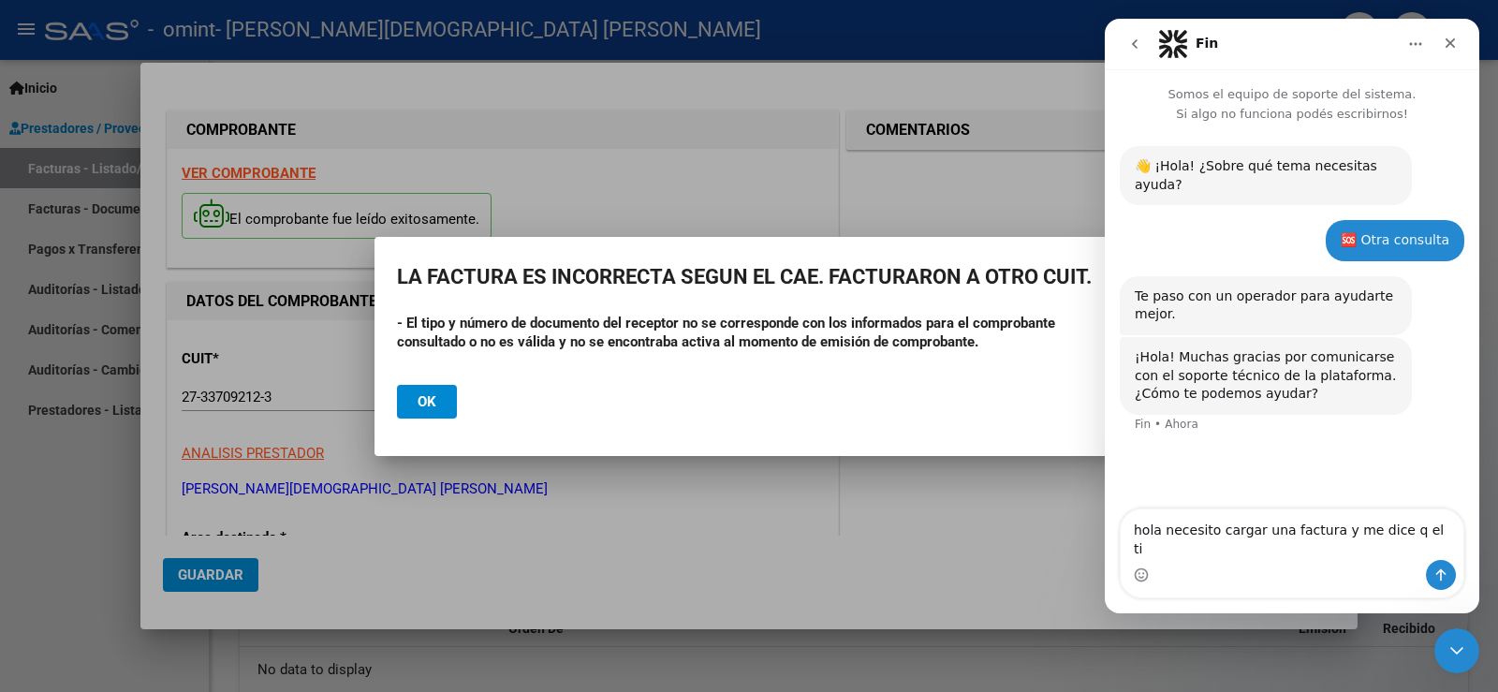
click at [1054, 361] on div "- El tipo y número de documento del receptor no se corresponde con los informad…" at bounding box center [749, 342] width 704 height 56
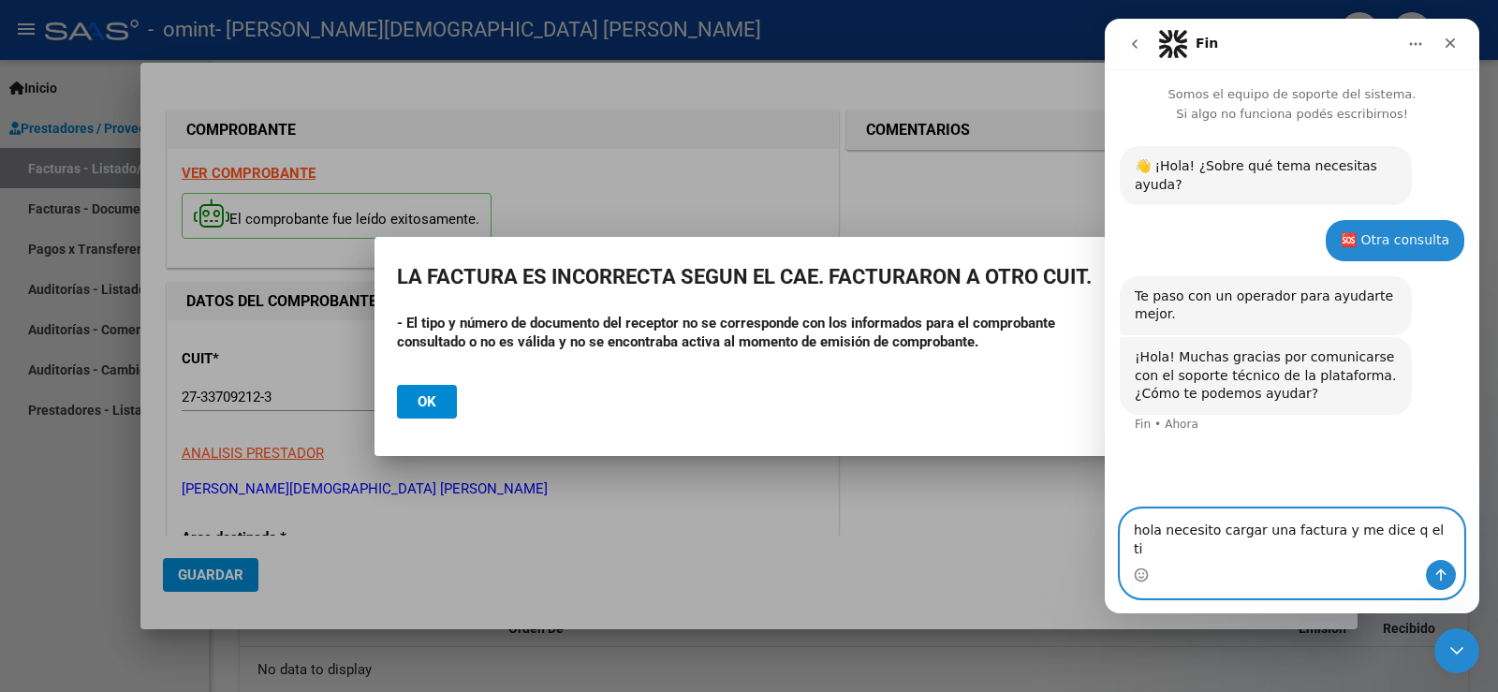
click at [1426, 552] on textarea "hola necesito cargar una factura y me dice q el ti" at bounding box center [1292, 534] width 343 height 51
type textarea "hola necesito cargar una factura y me dice q el tipo de"
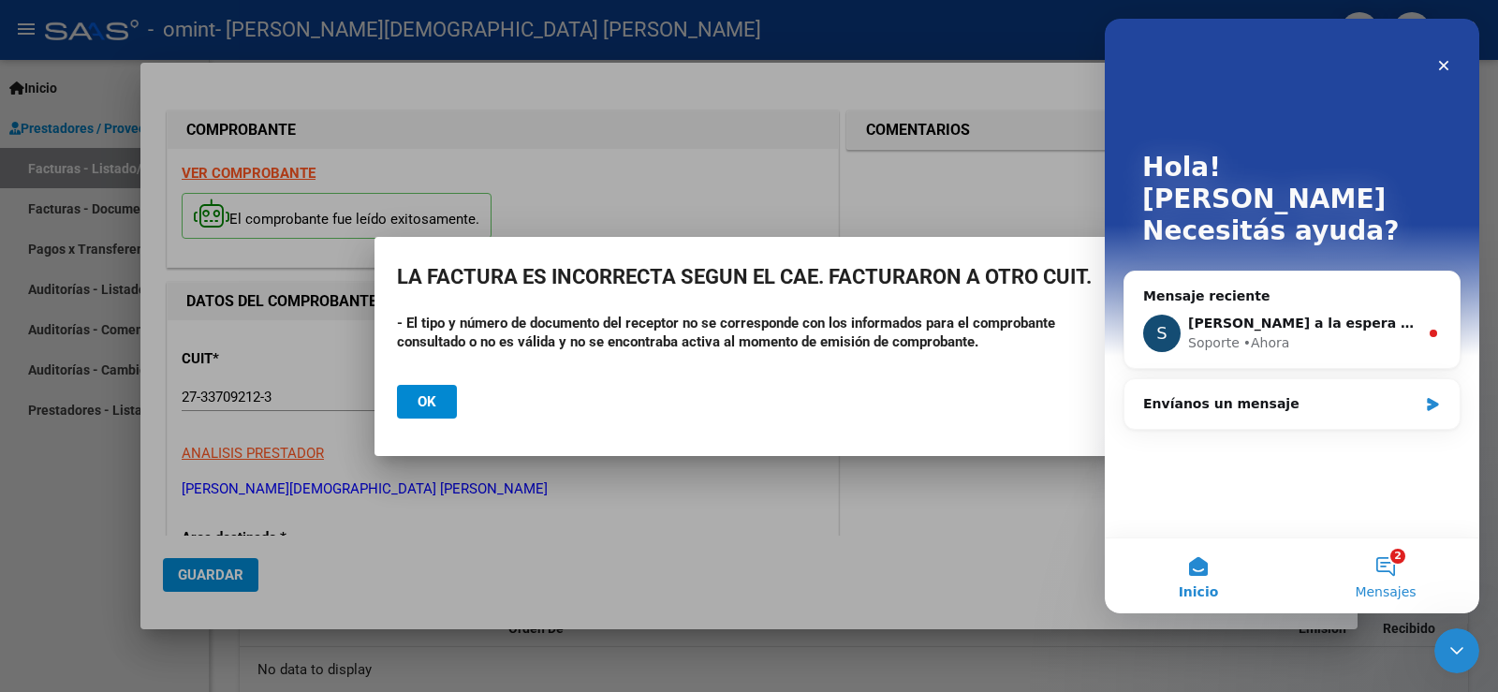
click at [1383, 566] on button "2 Mensajes" at bounding box center [1385, 576] width 187 height 75
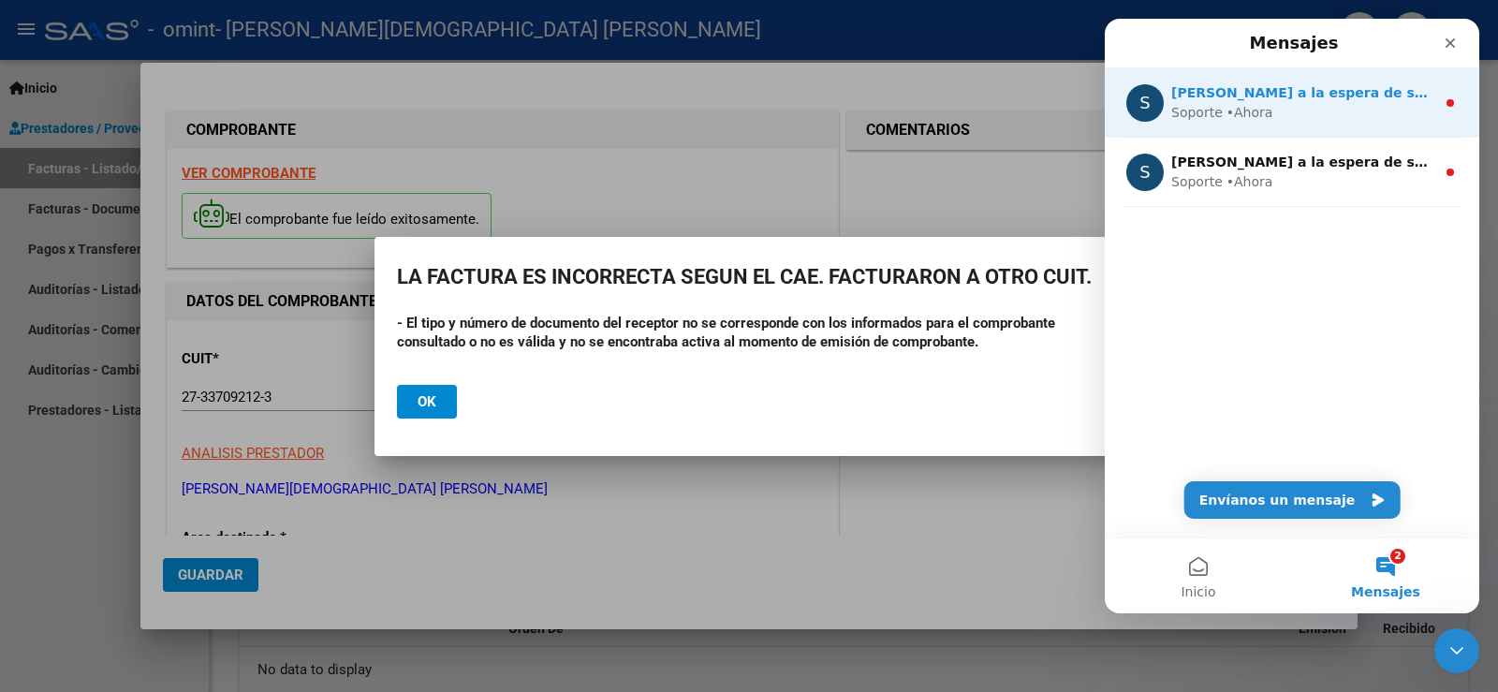
click at [1227, 108] on div "• [GEOGRAPHIC_DATA]" at bounding box center [1250, 113] width 47 height 20
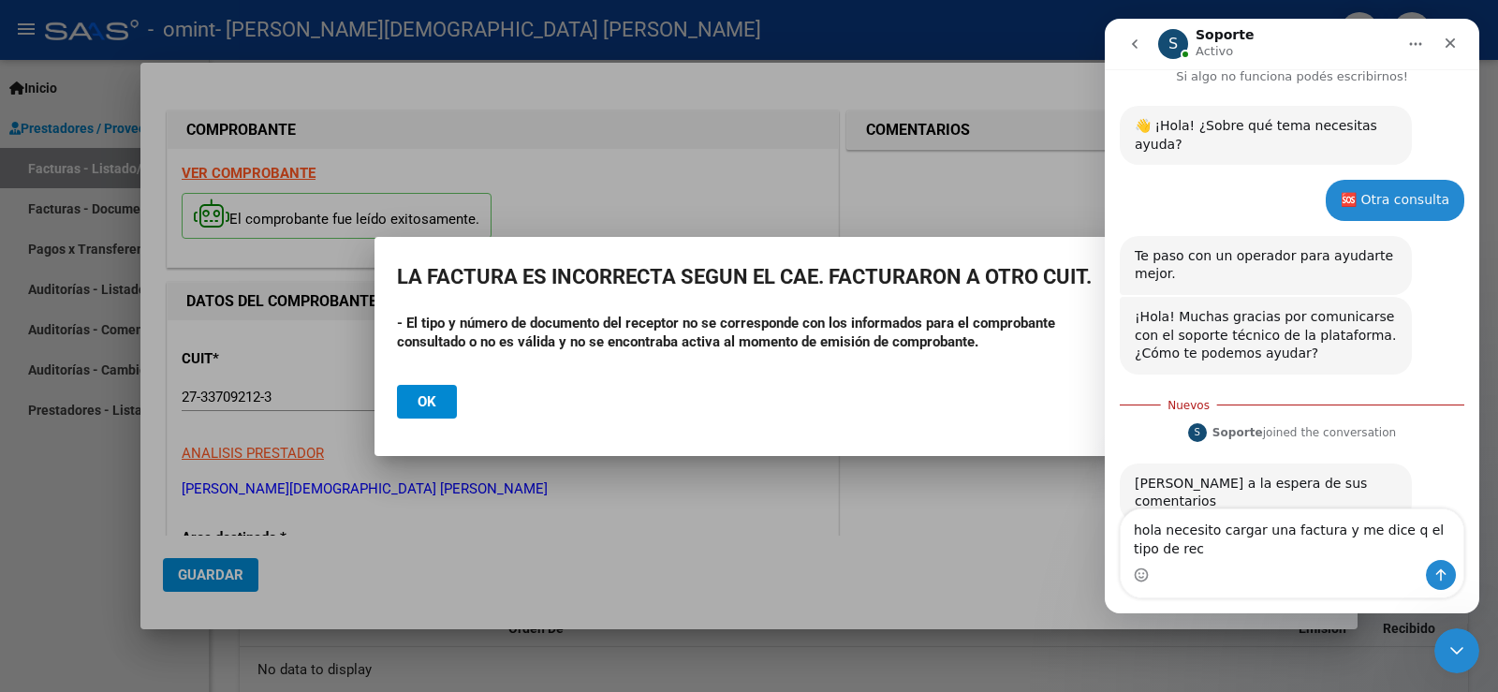
scroll to position [56, 0]
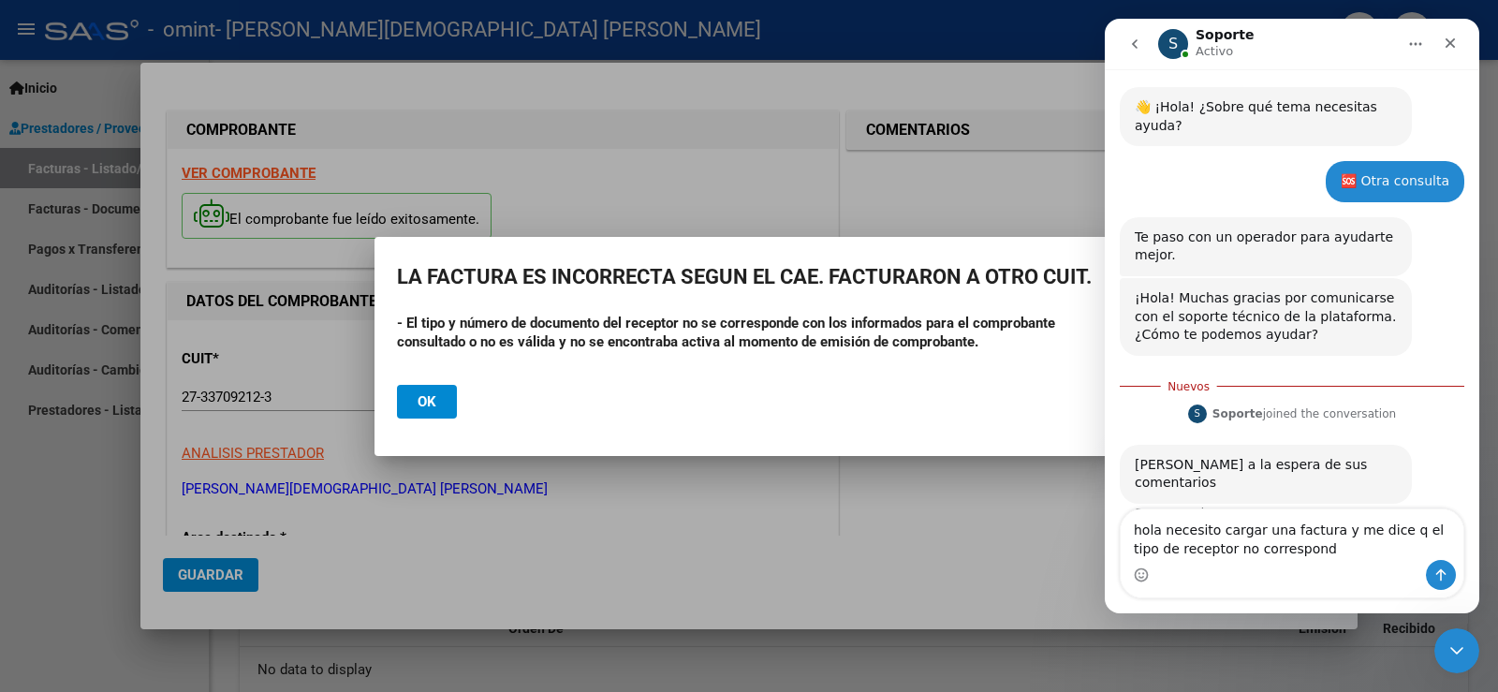
type textarea "hola necesito cargar una factura y me dice q el tipo de receptor no corresponde"
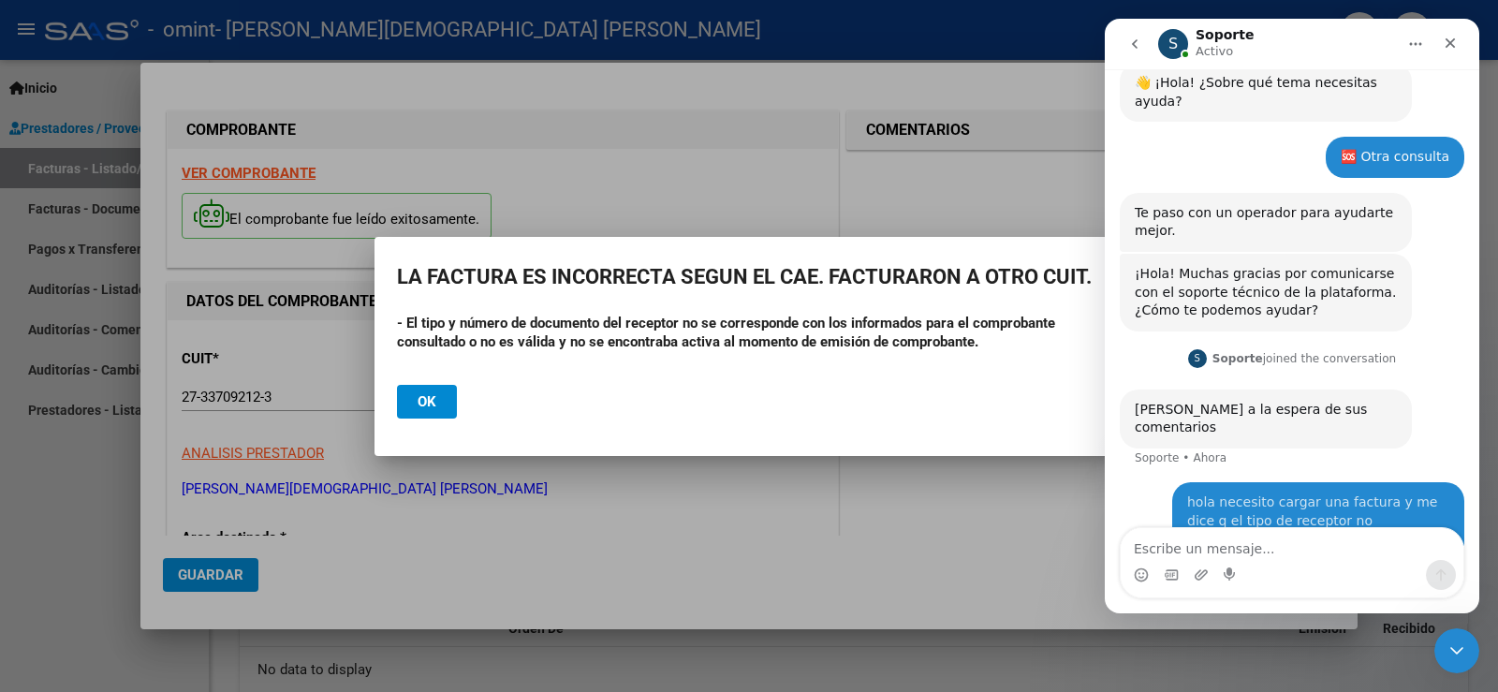
scroll to position [99, 0]
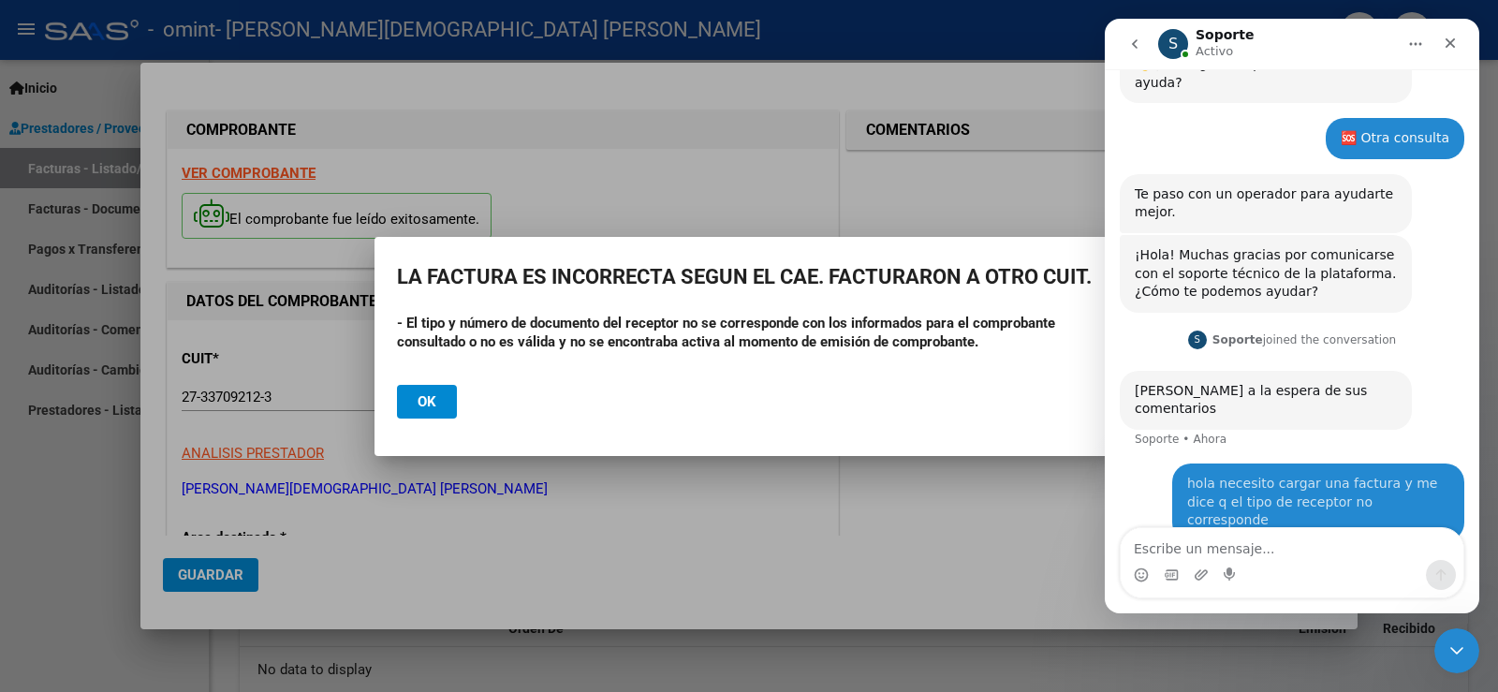
drag, startPoint x: 1344, startPoint y: 450, endPoint x: 1213, endPoint y: 495, distance: 138.6
click at [1213, 495] on div "hola necesito cargar una factura y me dice q el tipo de receptor no corresponde…" at bounding box center [1292, 523] width 345 height 119
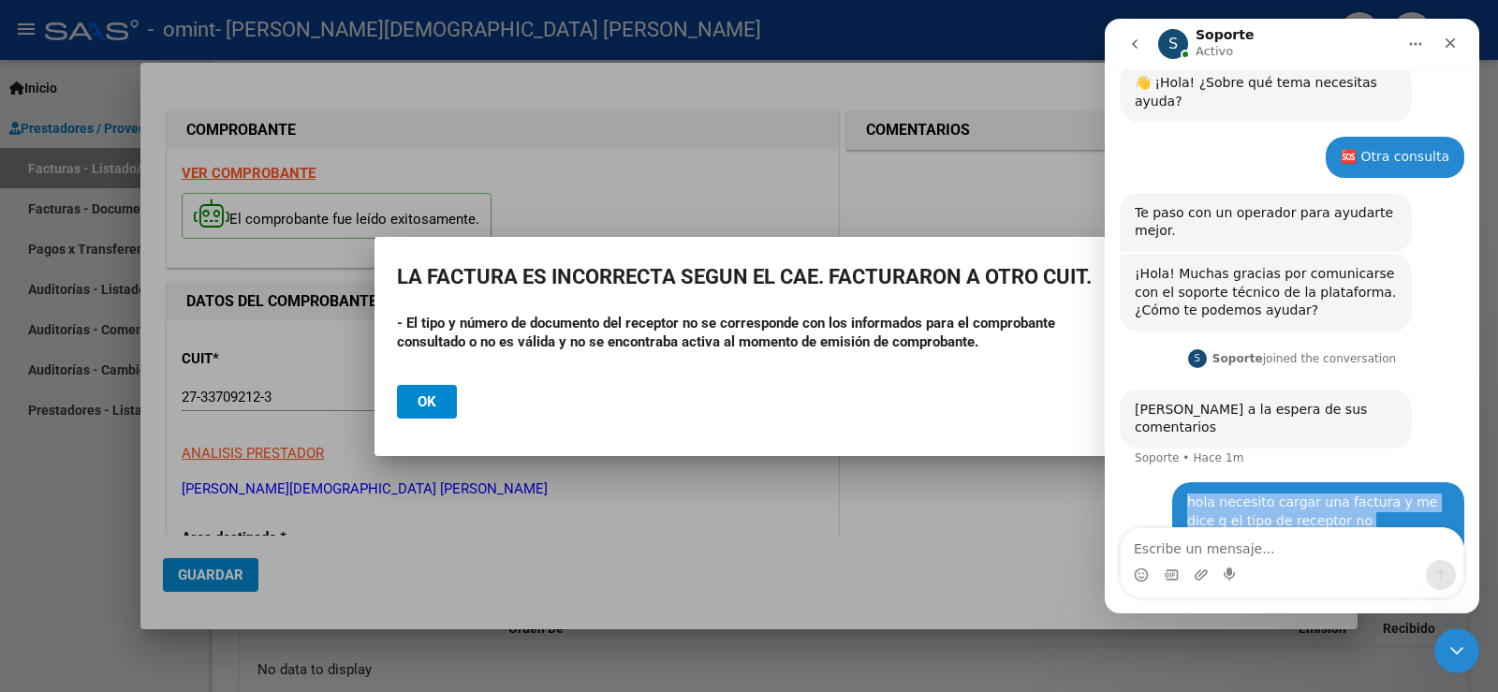
drag, startPoint x: 1178, startPoint y: 460, endPoint x: 1468, endPoint y: 476, distance: 289.8
click at [1468, 476] on div "👋 ¡Hola! ¿Sobre qué tema necesitas ayuda? Fin • Hace 1m 🆘 Otra consulta [PERSON…" at bounding box center [1292, 311] width 375 height 542
drag, startPoint x: 1454, startPoint y: 473, endPoint x: 1116, endPoint y: 513, distance: 340.5
click at [1116, 513] on div "👋 ¡Hola! ¿Sobre qué tema necesitas ayuda? Fin • Hace 1m 🆘 Otra consulta [PERSON…" at bounding box center [1292, 311] width 375 height 542
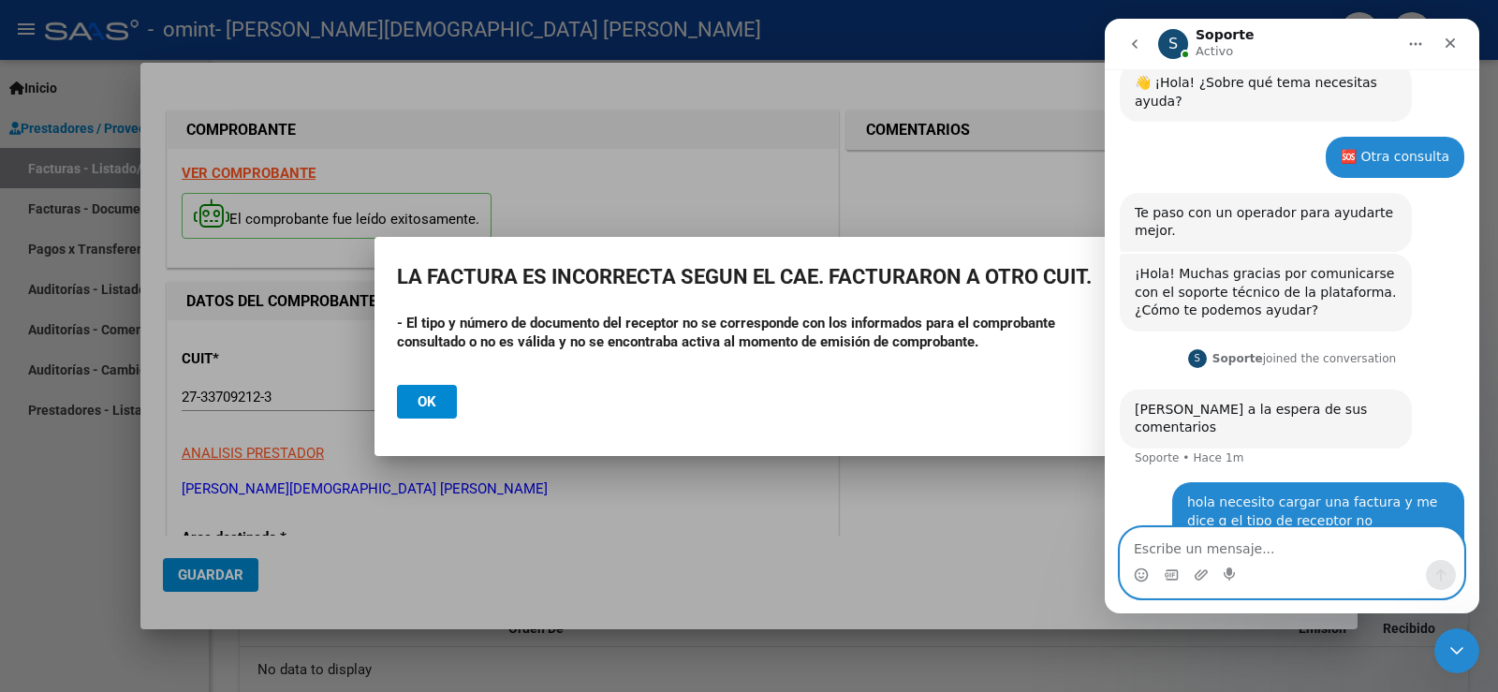
click at [1188, 550] on textarea "Escribe un mensaje..." at bounding box center [1292, 544] width 343 height 32
drag, startPoint x: 64, startPoint y: 477, endPoint x: 1074, endPoint y: 515, distance: 1011.3
click at [892, 542] on div at bounding box center [749, 346] width 1498 height 692
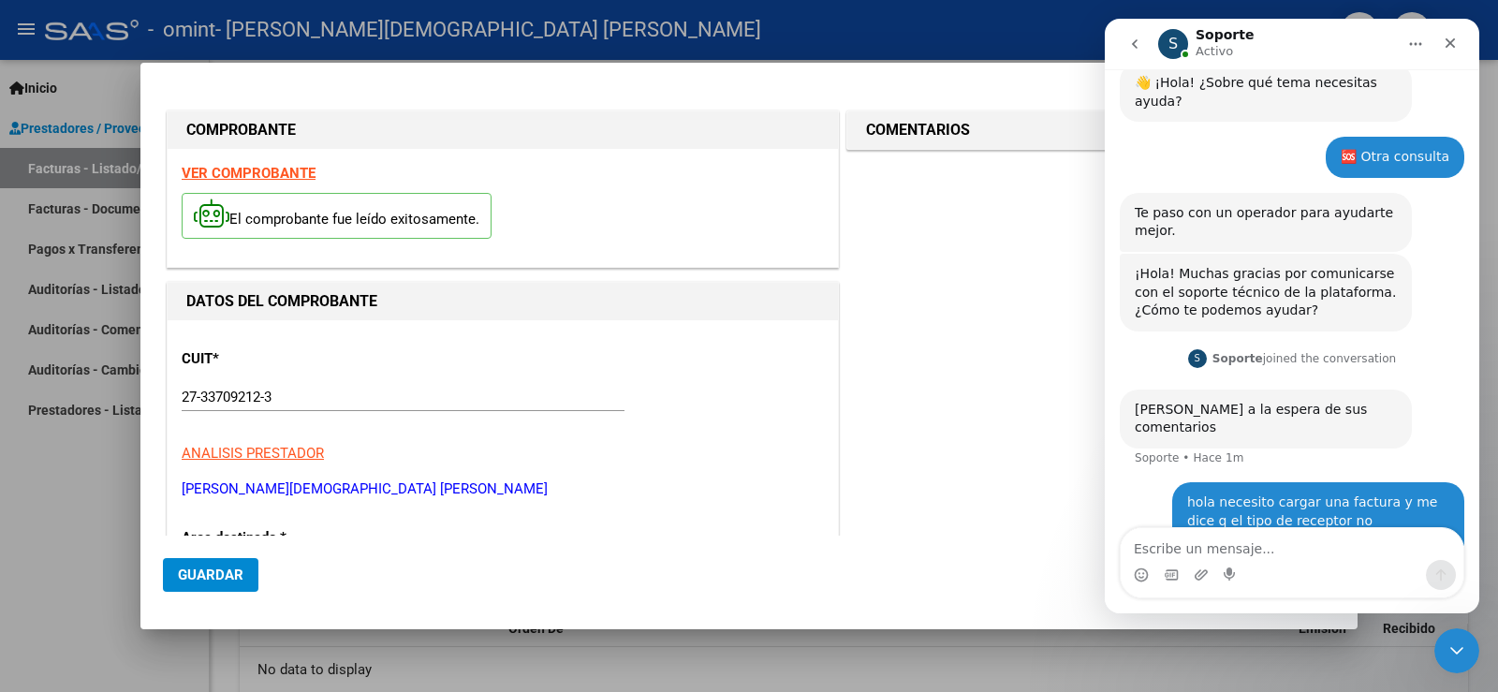
click at [1175, 482] on div "hola necesito cargar una factura y me dice q el tipo de receptor no corresponde…" at bounding box center [1319, 521] width 292 height 78
drag, startPoint x: 1178, startPoint y: 463, endPoint x: 1446, endPoint y: 465, distance: 267.9
click at [1446, 482] on div "hola necesito cargar una factura y me dice q el tipo de receptor no corresponde…" at bounding box center [1319, 521] width 292 height 78
copy div "hola necesito cargar una factura y me dice q el tipo de receptor no corresponde"
paste textarea "hola necesito cargar una factura y me dice q el tipo de receptor no corresponde"
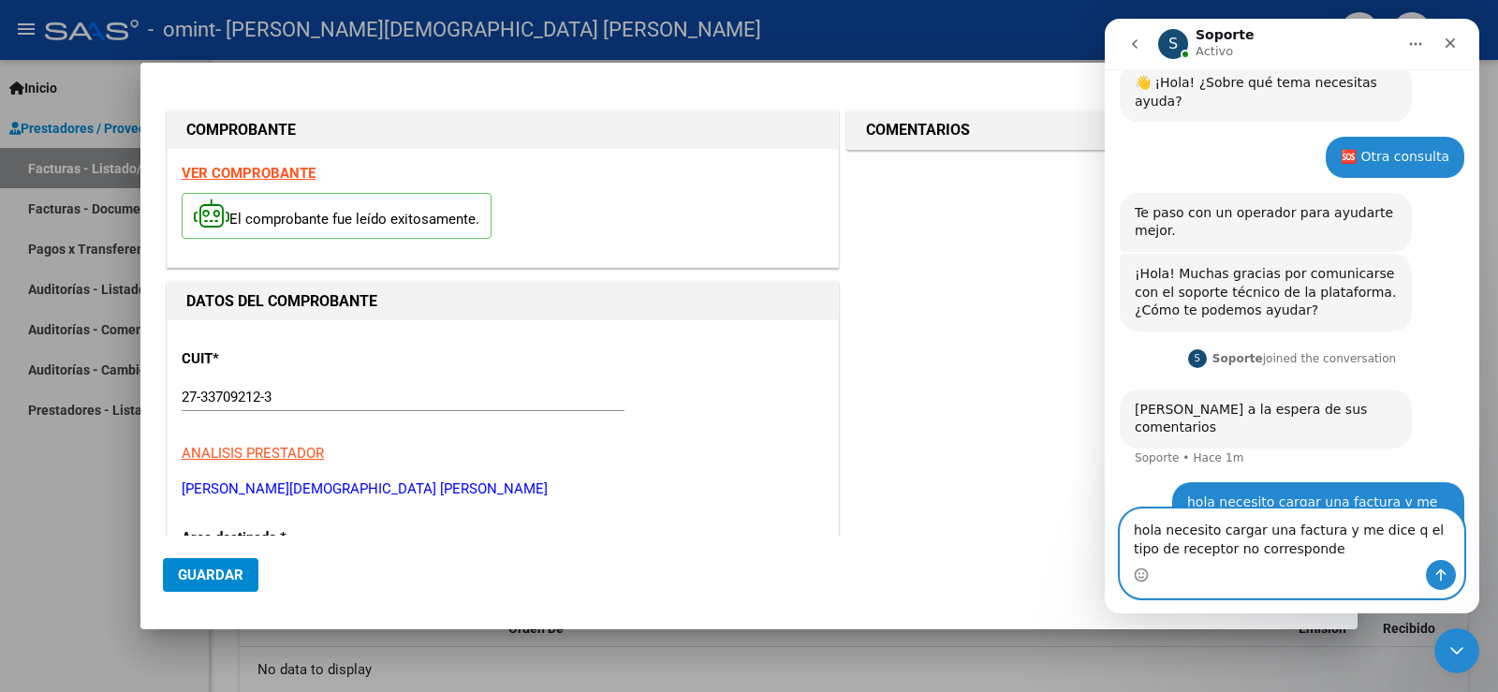
scroll to position [99, 0]
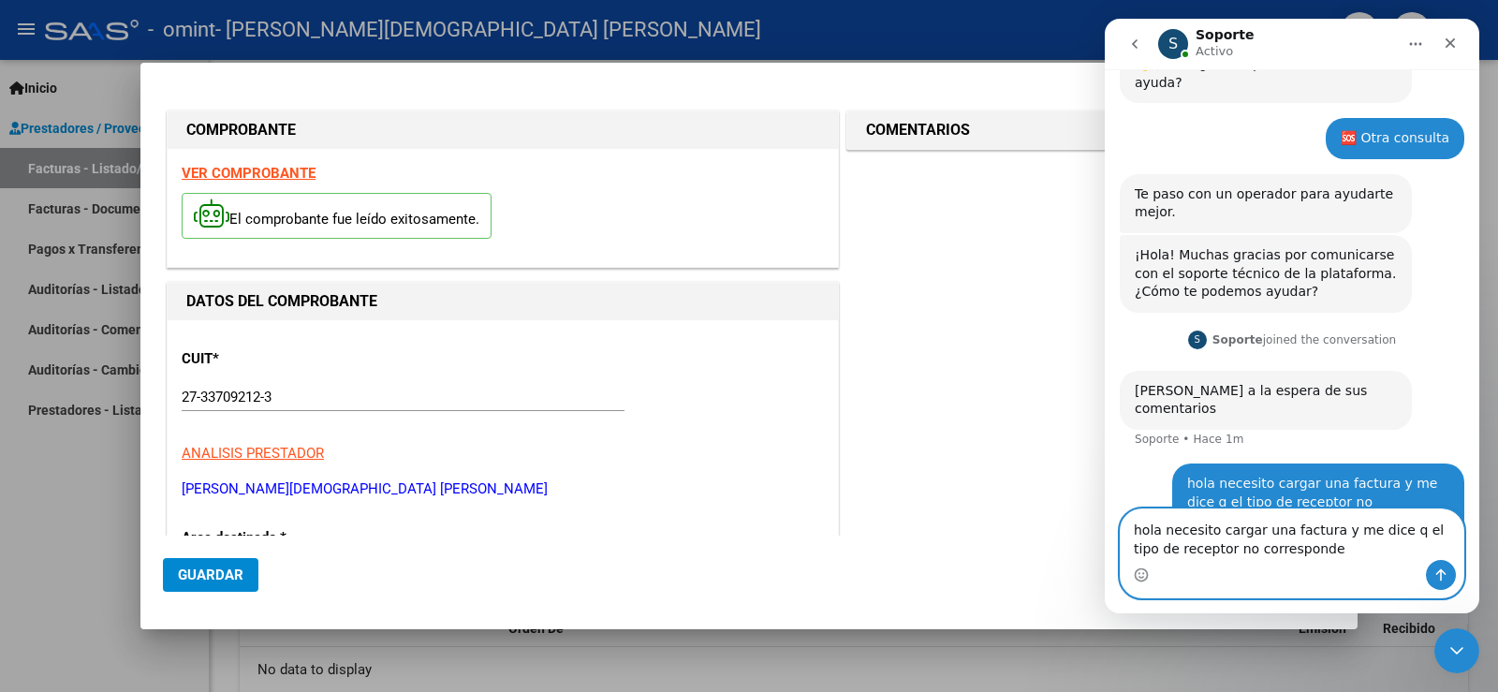
type textarea "hola necesito cargar una factura y me dice q el tipo de receptor no corresponde"
click at [1445, 579] on icon "Enviar un mensaje…" at bounding box center [1441, 575] width 15 height 15
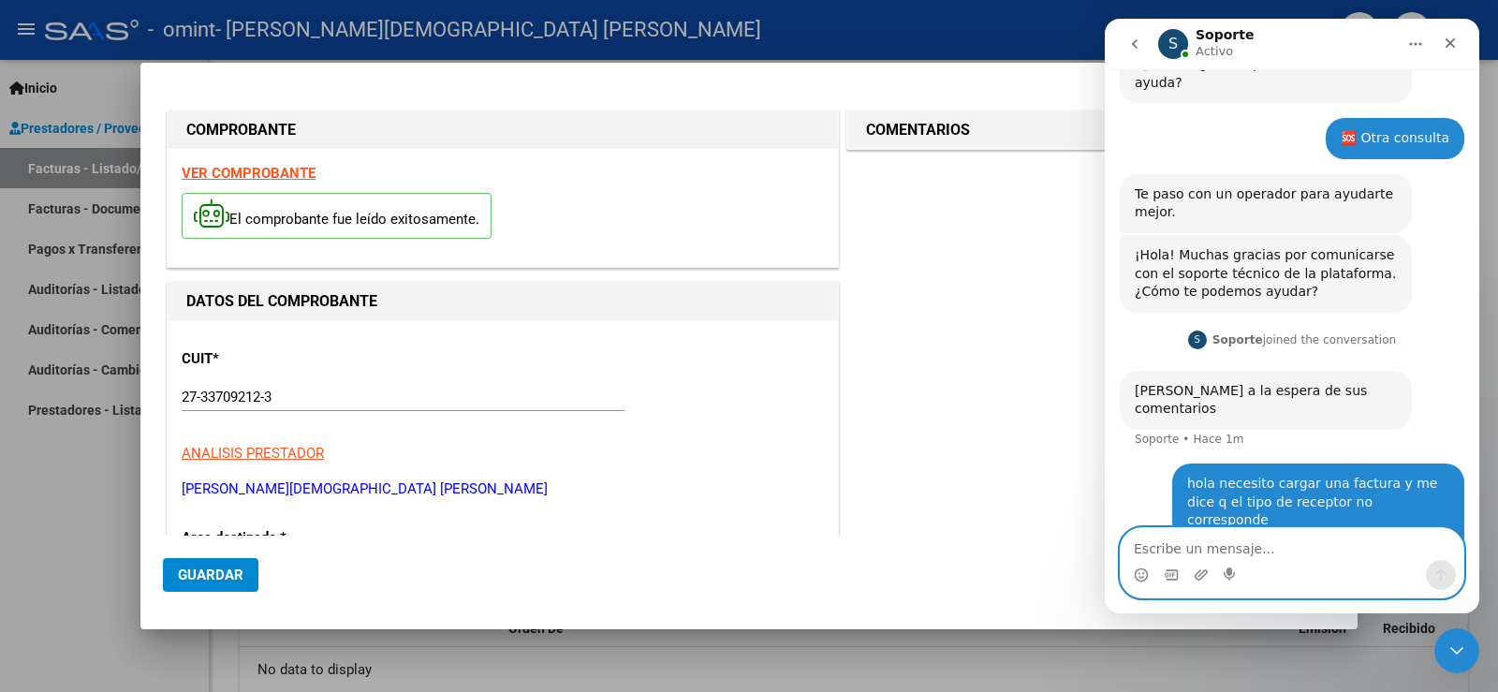
scroll to position [141, 0]
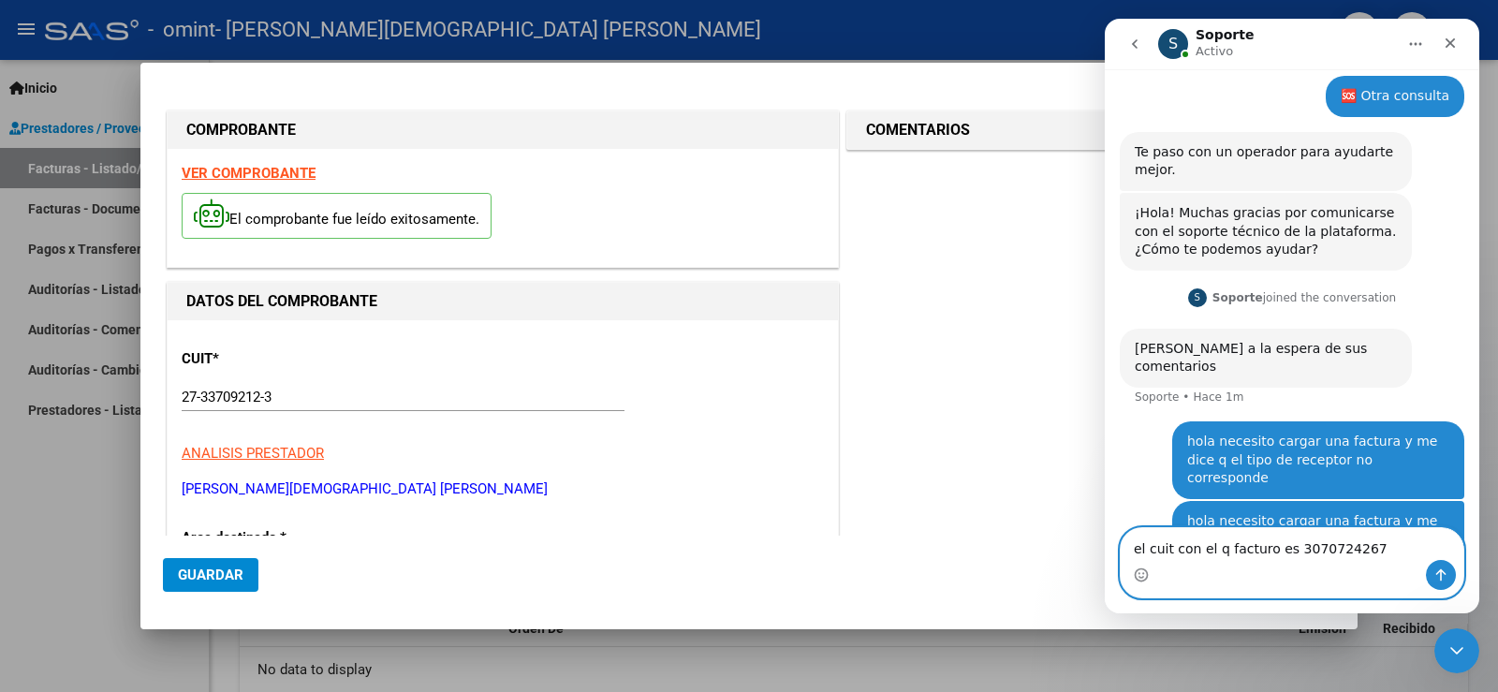
type textarea "el cuit con el q facturo es 30707242678"
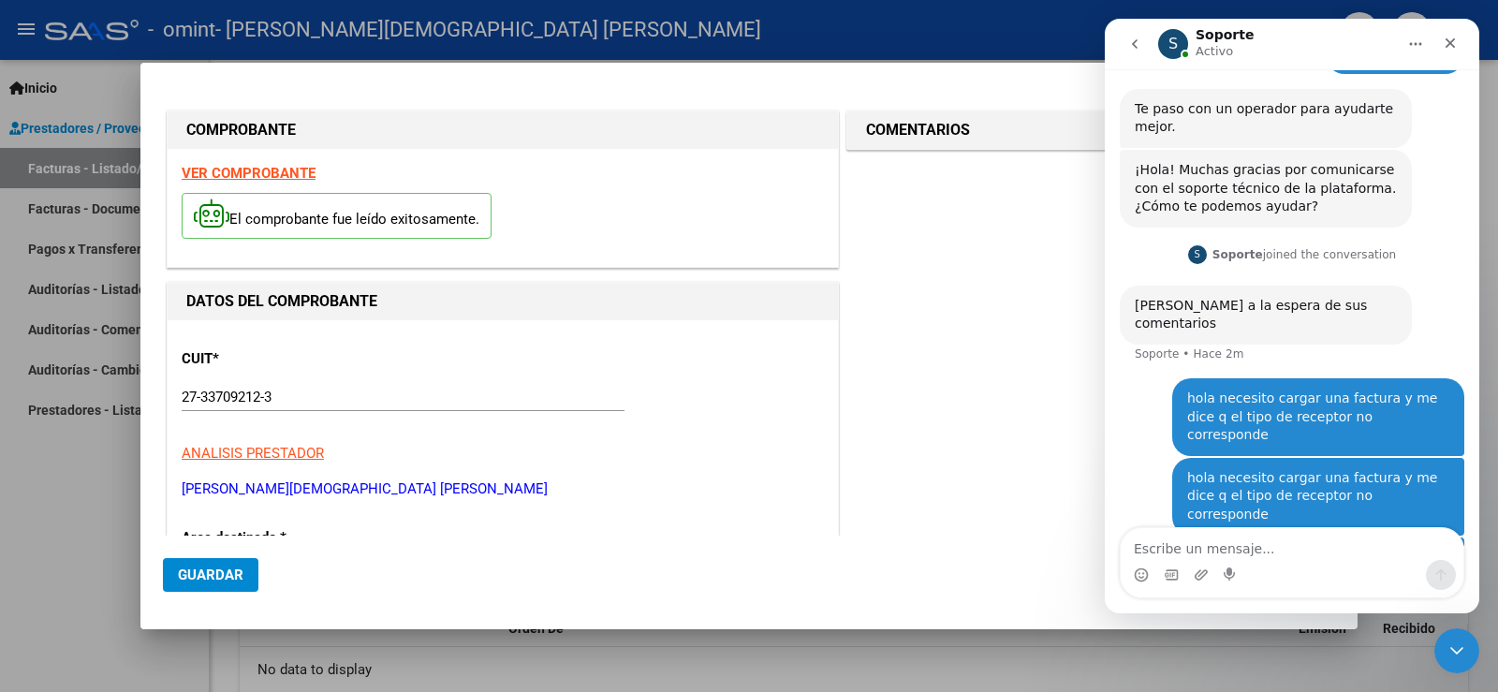
click at [1154, 538] on div "el cuit con el q facturo es 30707242678 [PERSON_NAME][GEOGRAPHIC_DATA]" at bounding box center [1292, 570] width 345 height 64
click at [975, 554] on mat-dialog-actions "Guardar" at bounding box center [749, 571] width 1173 height 71
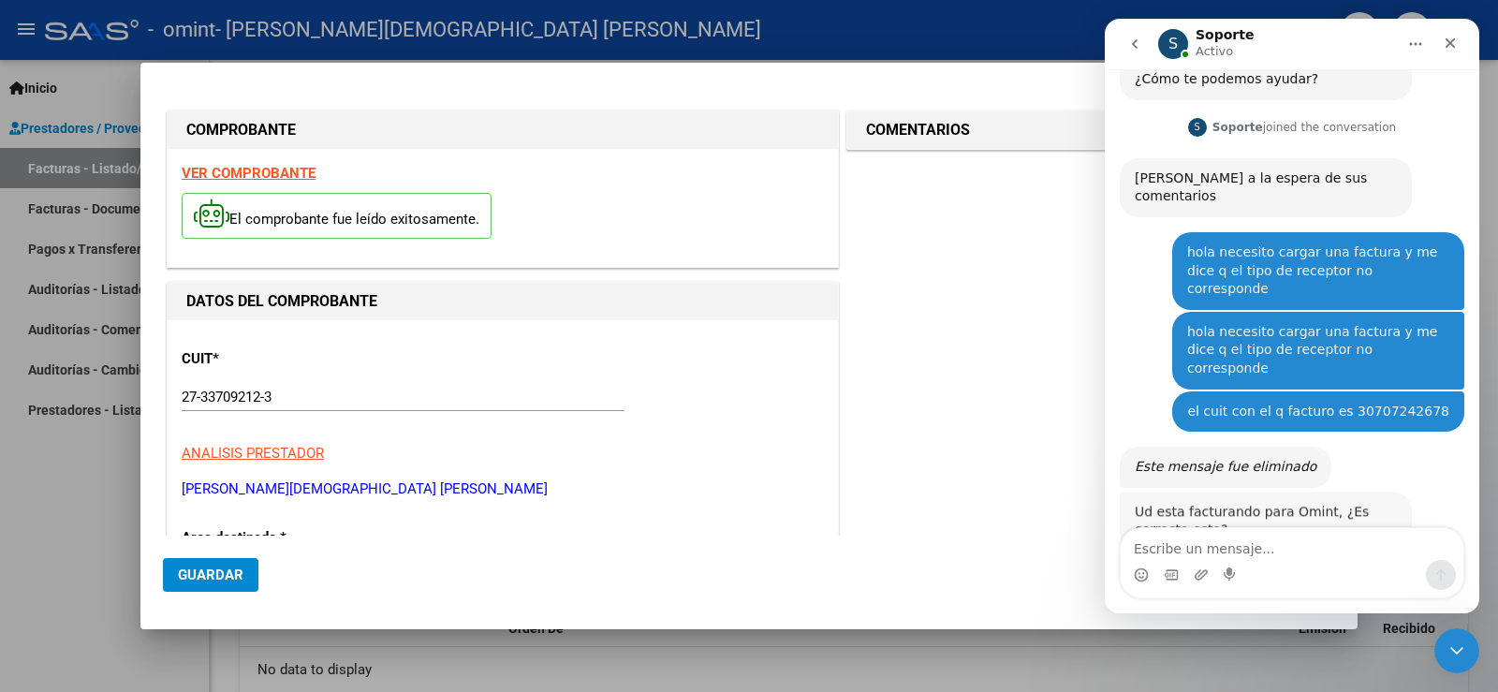
scroll to position [302, 0]
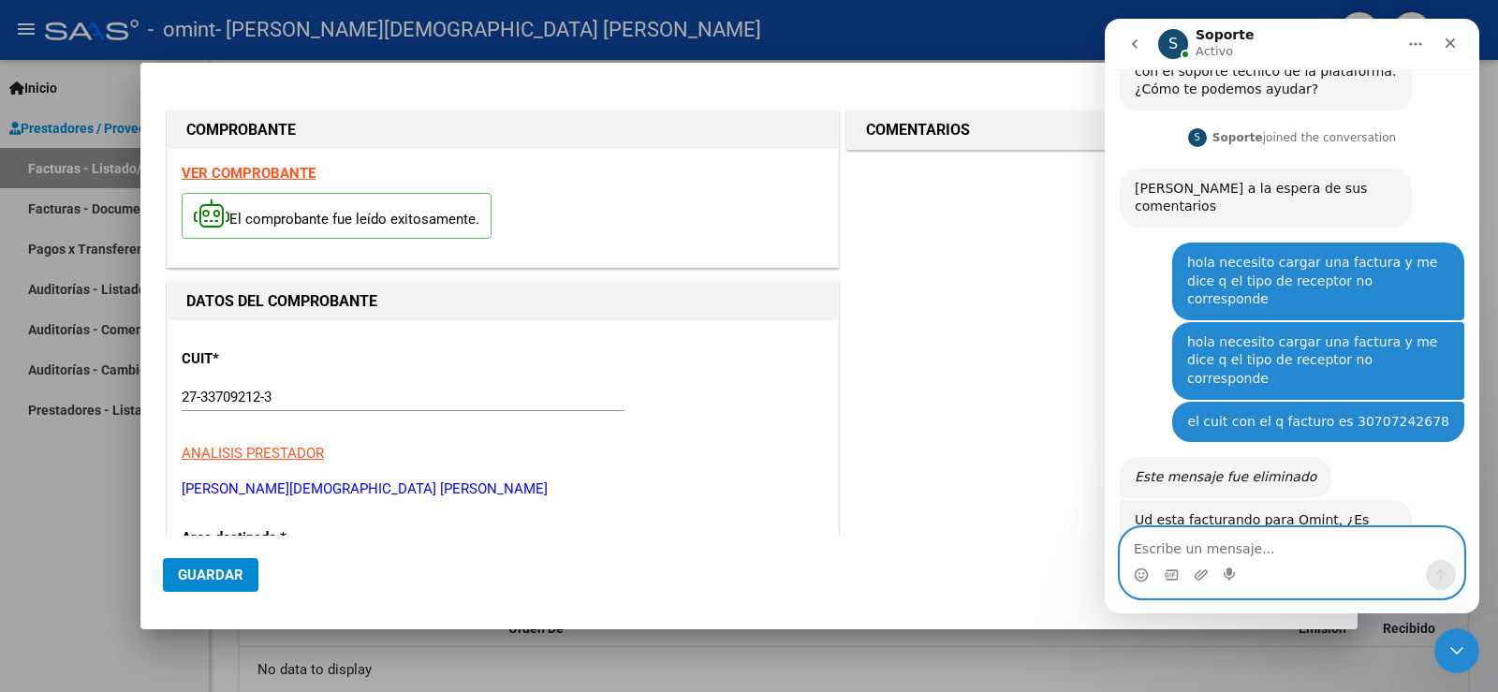
click at [1203, 551] on textarea "Escribe un mensaje..." at bounding box center [1292, 544] width 343 height 32
type textarea "si"
click at [1443, 572] on icon "Enviar un mensaje…" at bounding box center [1442, 575] width 10 height 12
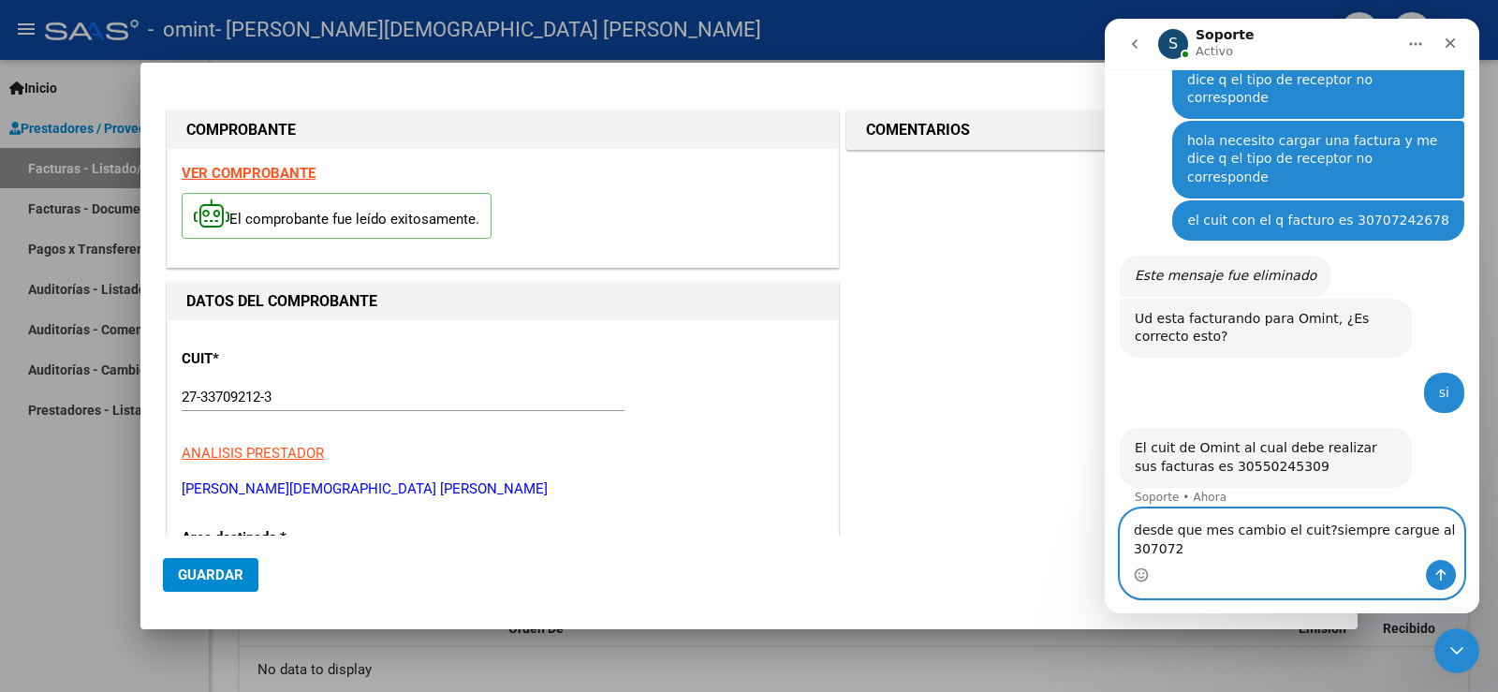
scroll to position [522, 0]
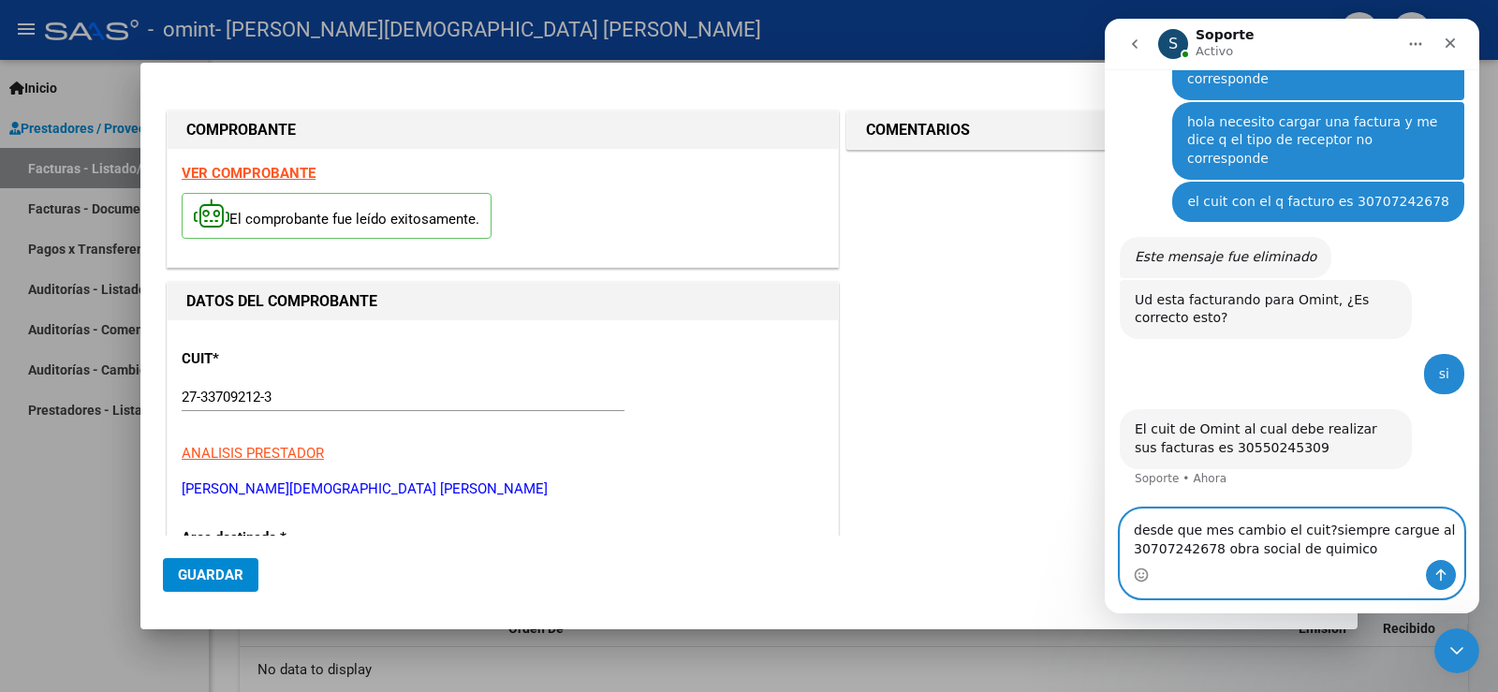
type textarea "desde que mes cambio el cuit?siempre cargue al 30707242678 obra social de quimi…"
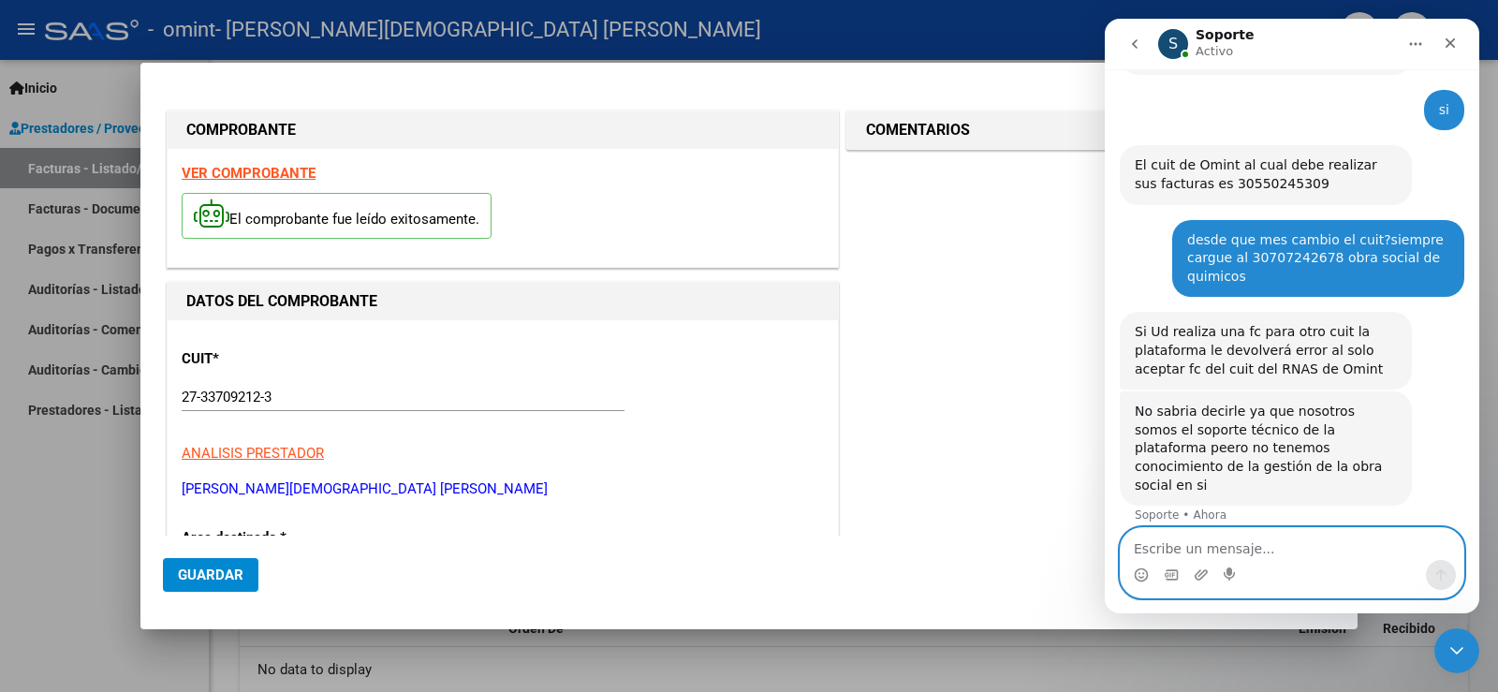
scroll to position [714, 0]
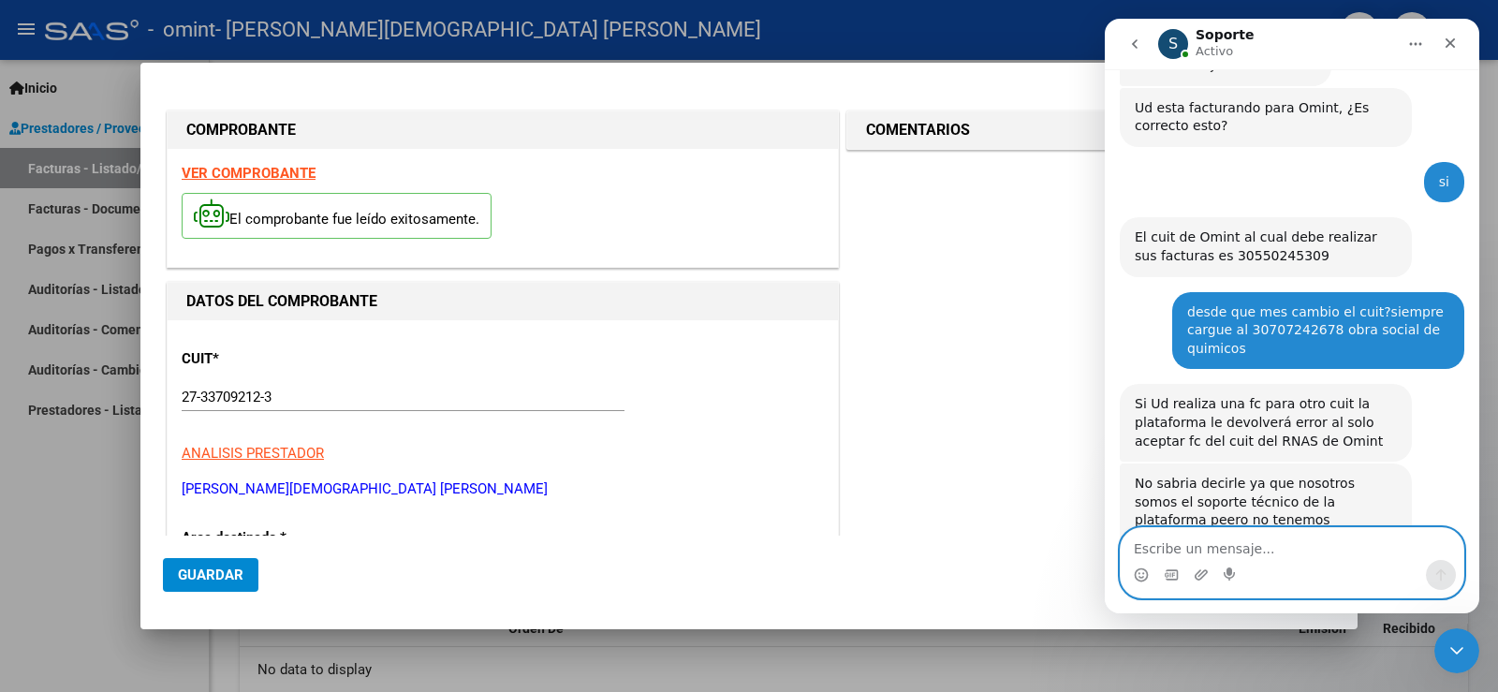
click at [1193, 549] on textarea "Escribe un mensaje..." at bounding box center [1292, 544] width 343 height 32
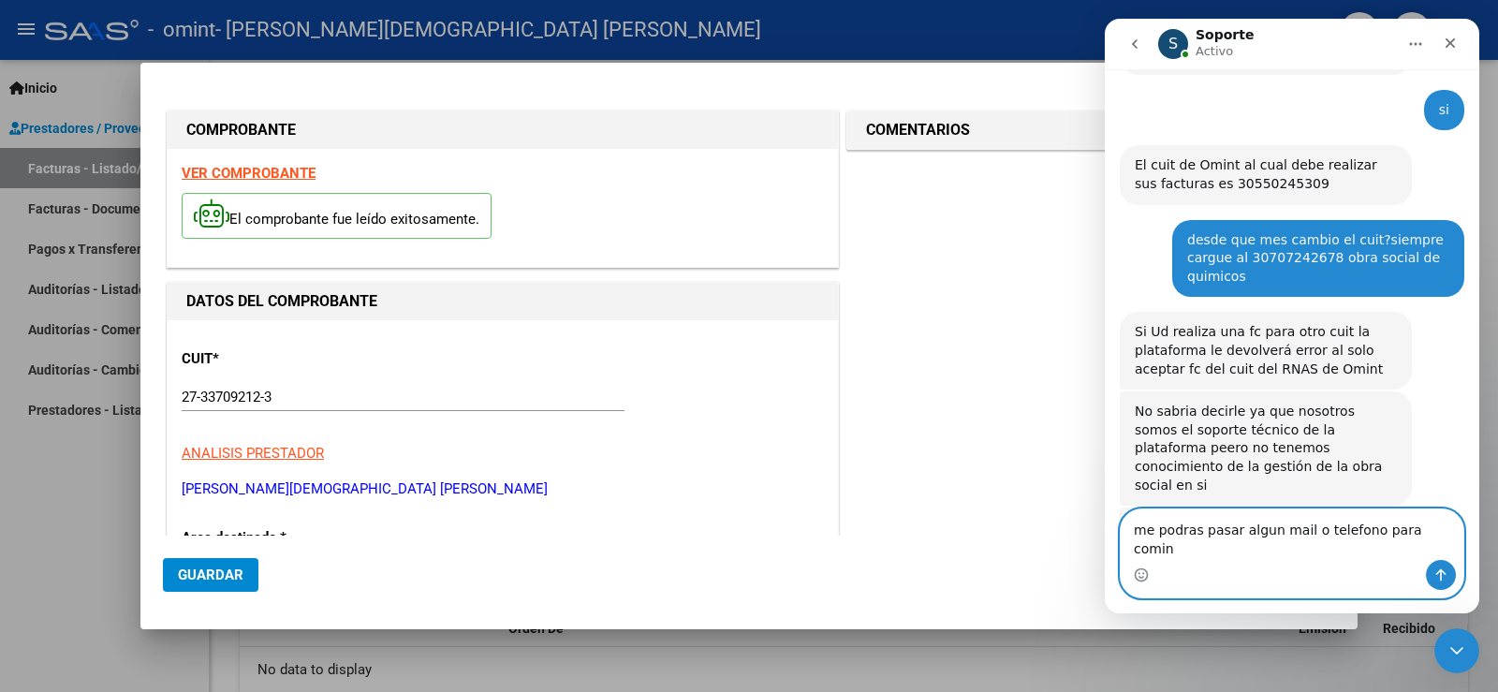
scroll to position [865, 0]
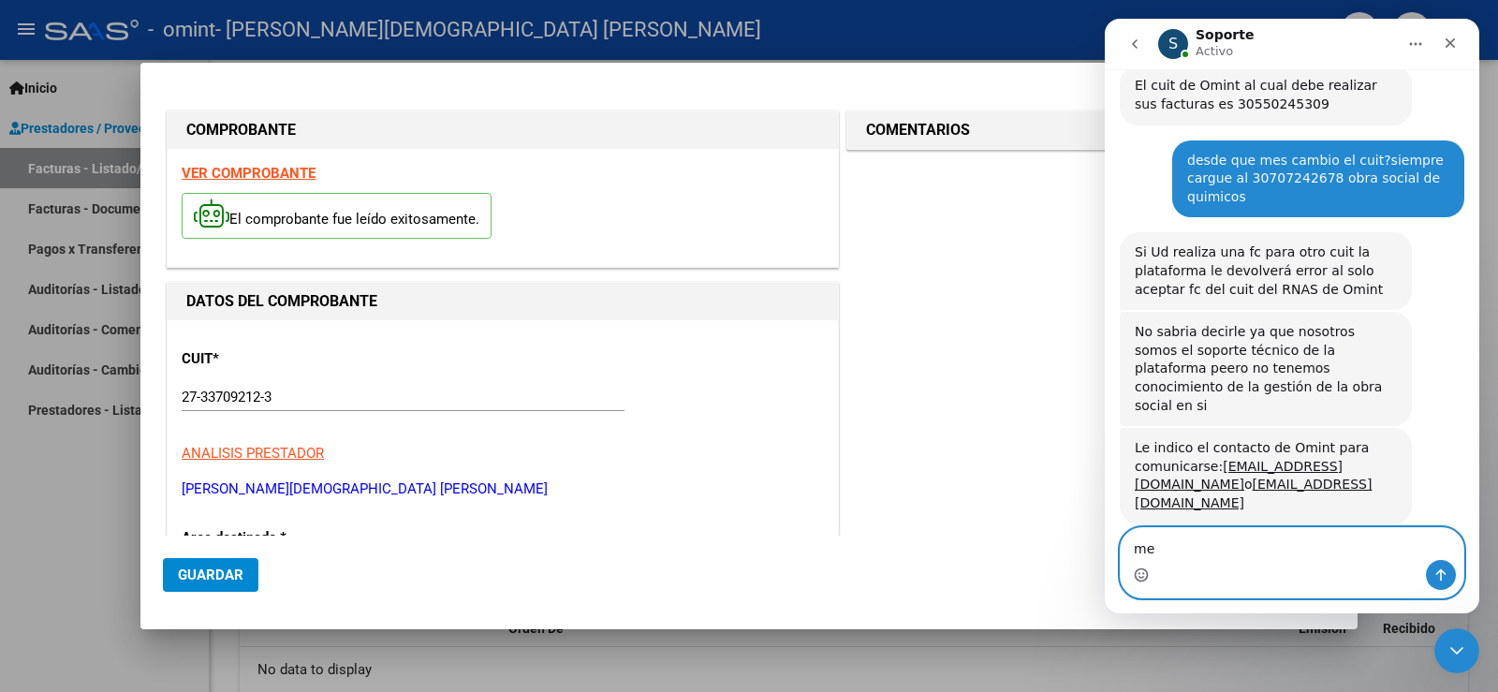
type textarea "m"
type textarea "muchas gracias"
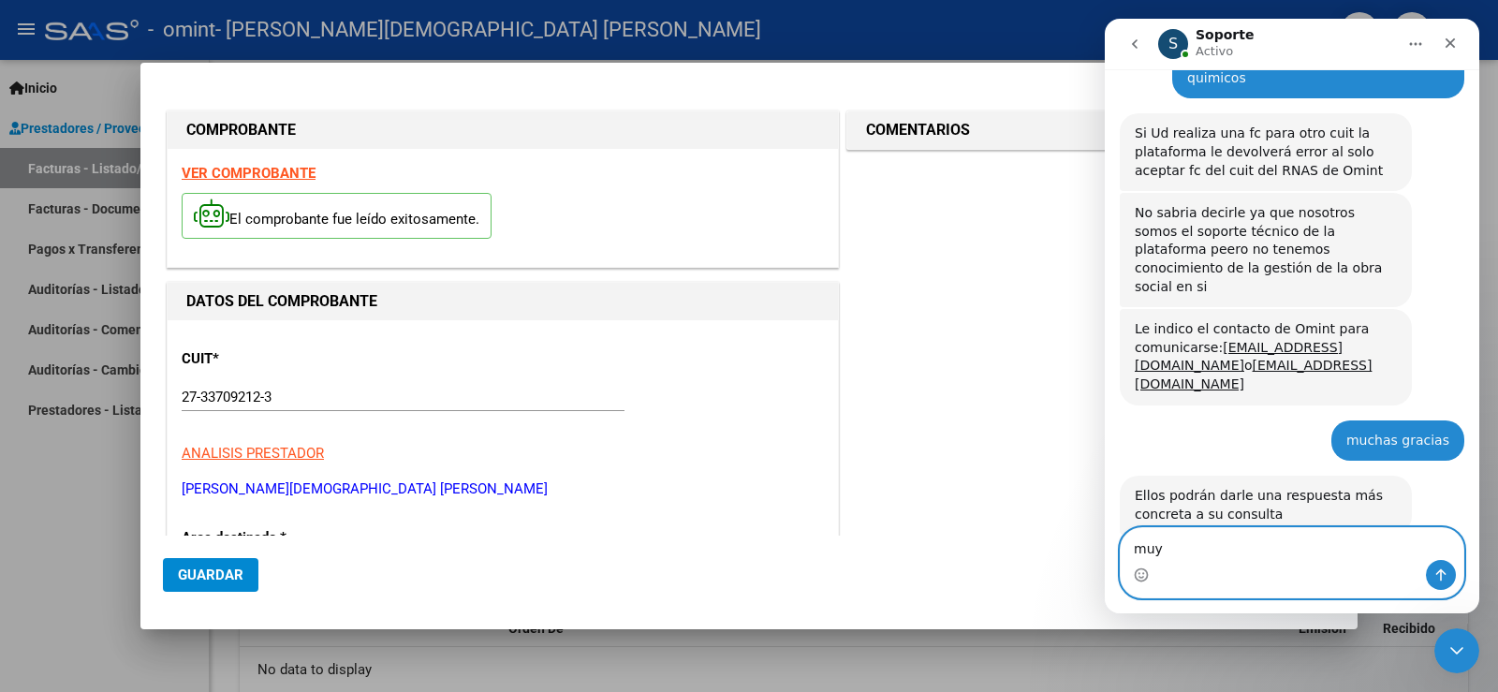
scroll to position [1056, 0]
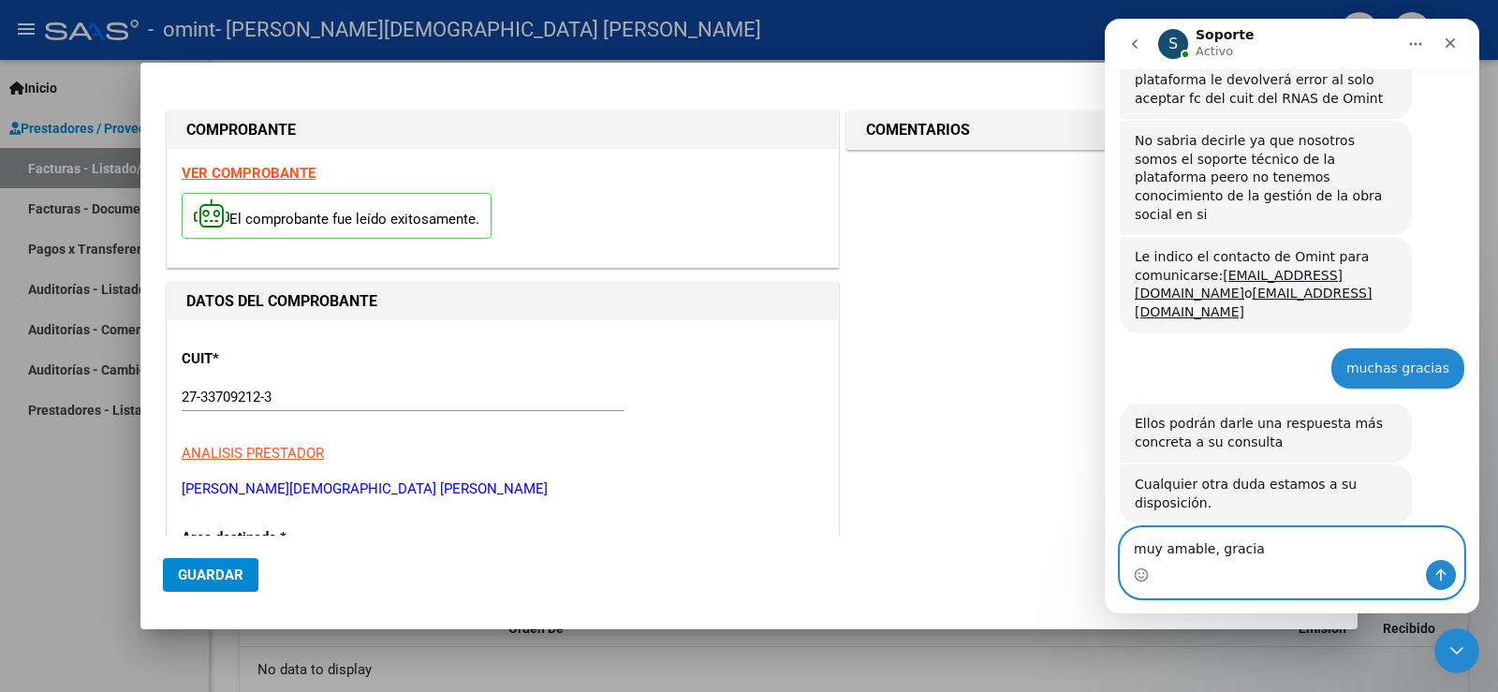
type textarea "muy amable, gracias"
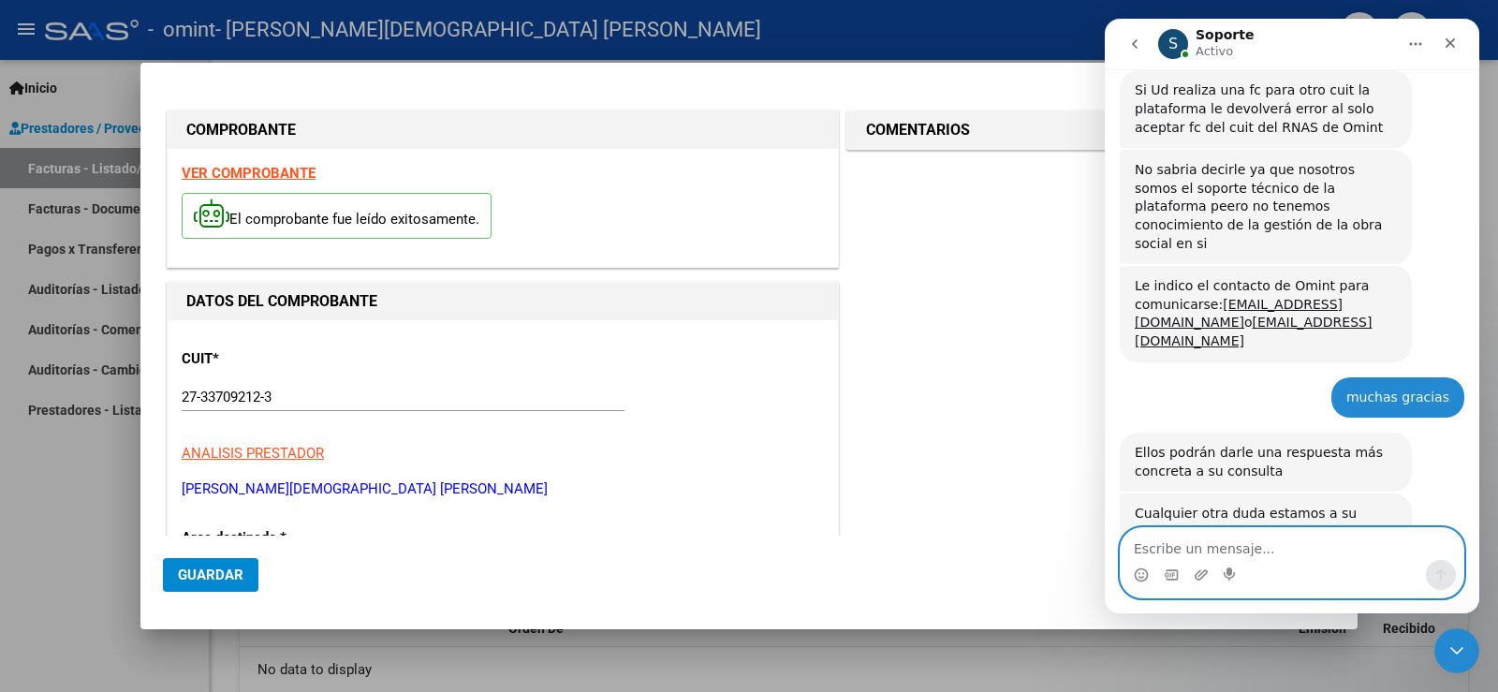
scroll to position [1083, 0]
